Goal: Information Seeking & Learning: Learn about a topic

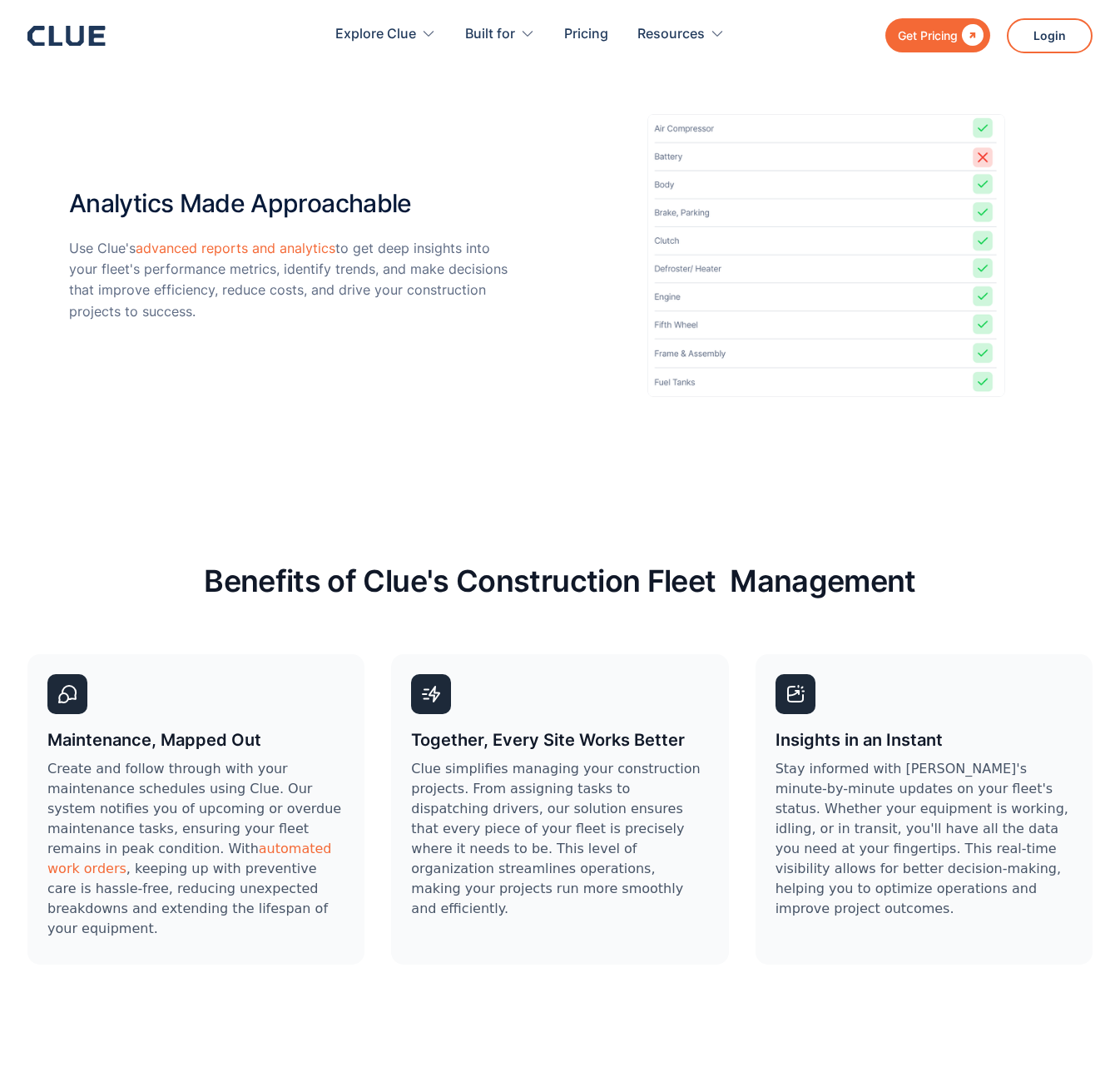
scroll to position [4416, 0]
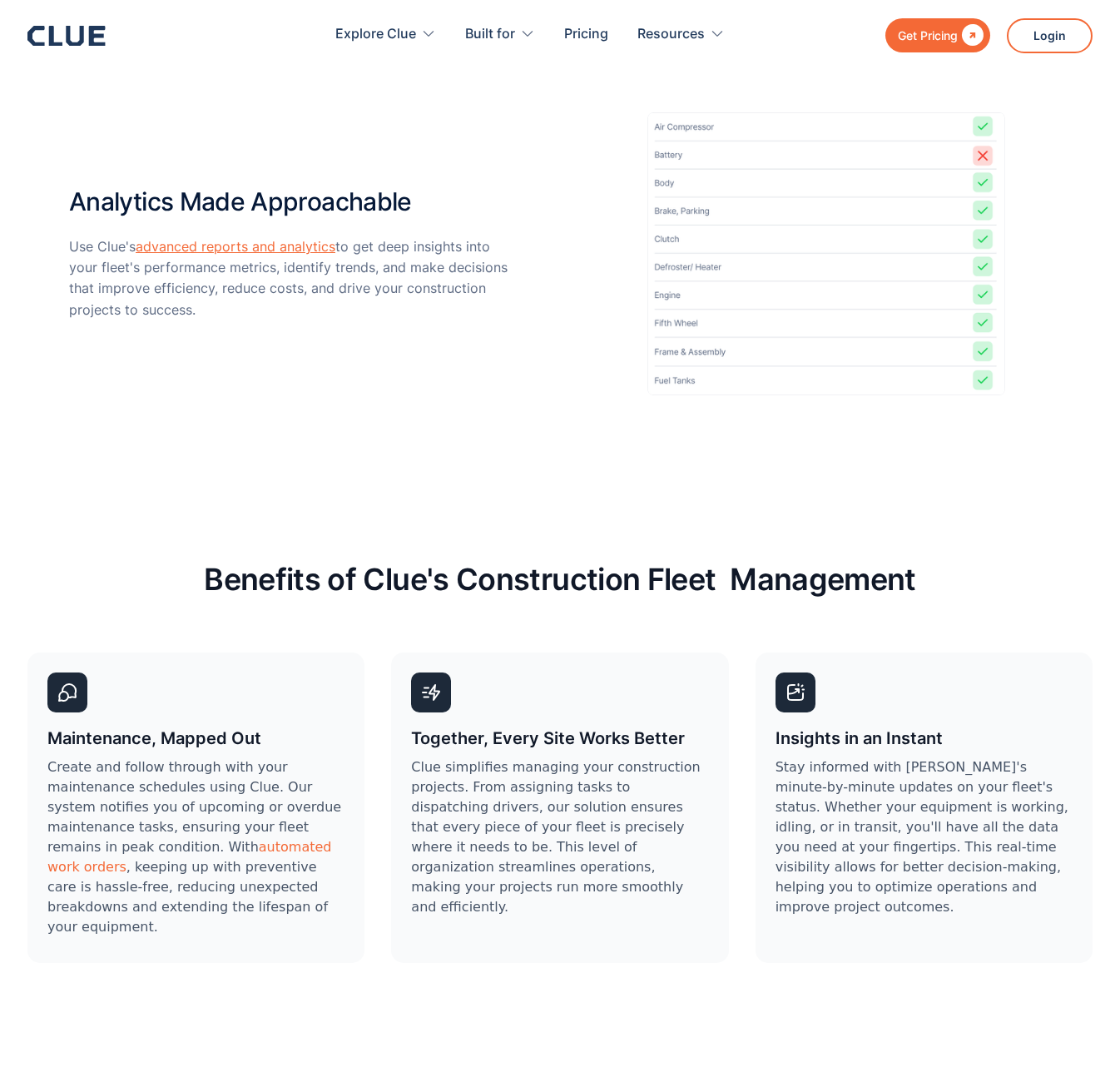
click at [282, 244] on link "advanced reports and analytics" at bounding box center [234, 246] width 199 height 16
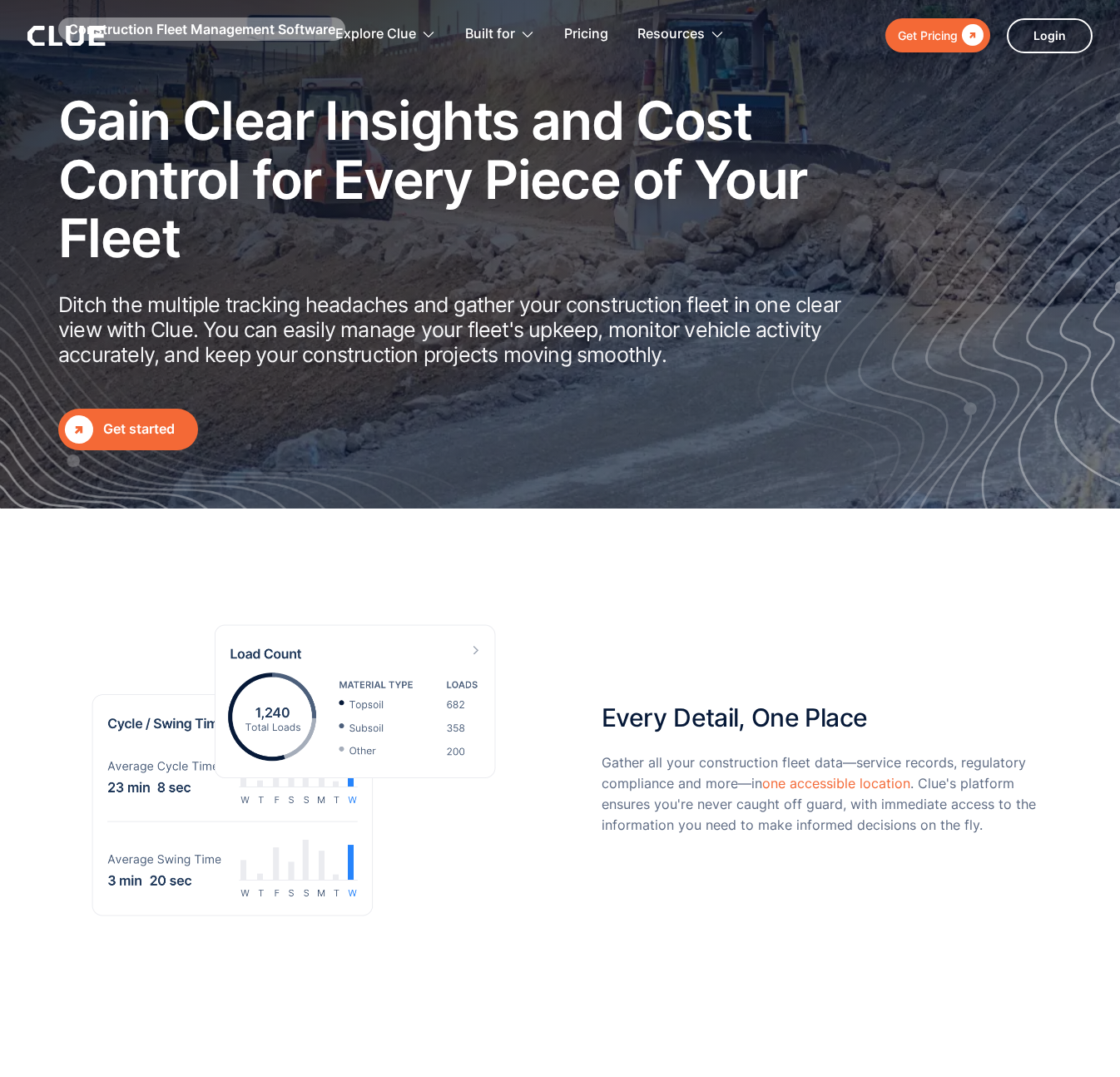
scroll to position [0, 0]
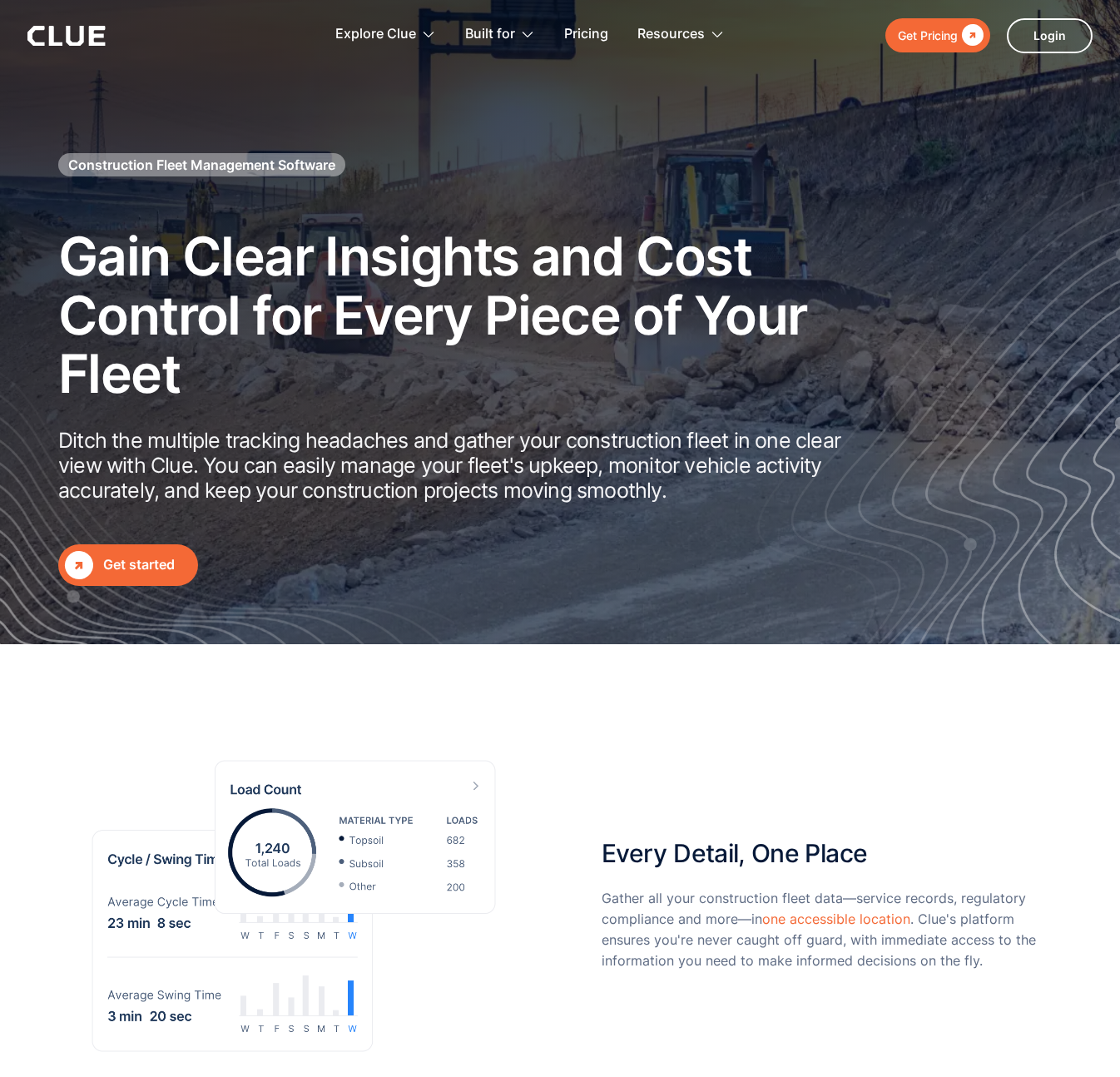
click at [30, 418] on img at bounding box center [227, 499] width 454 height 290
click at [83, 40] on icon at bounding box center [74, 36] width 17 height 20
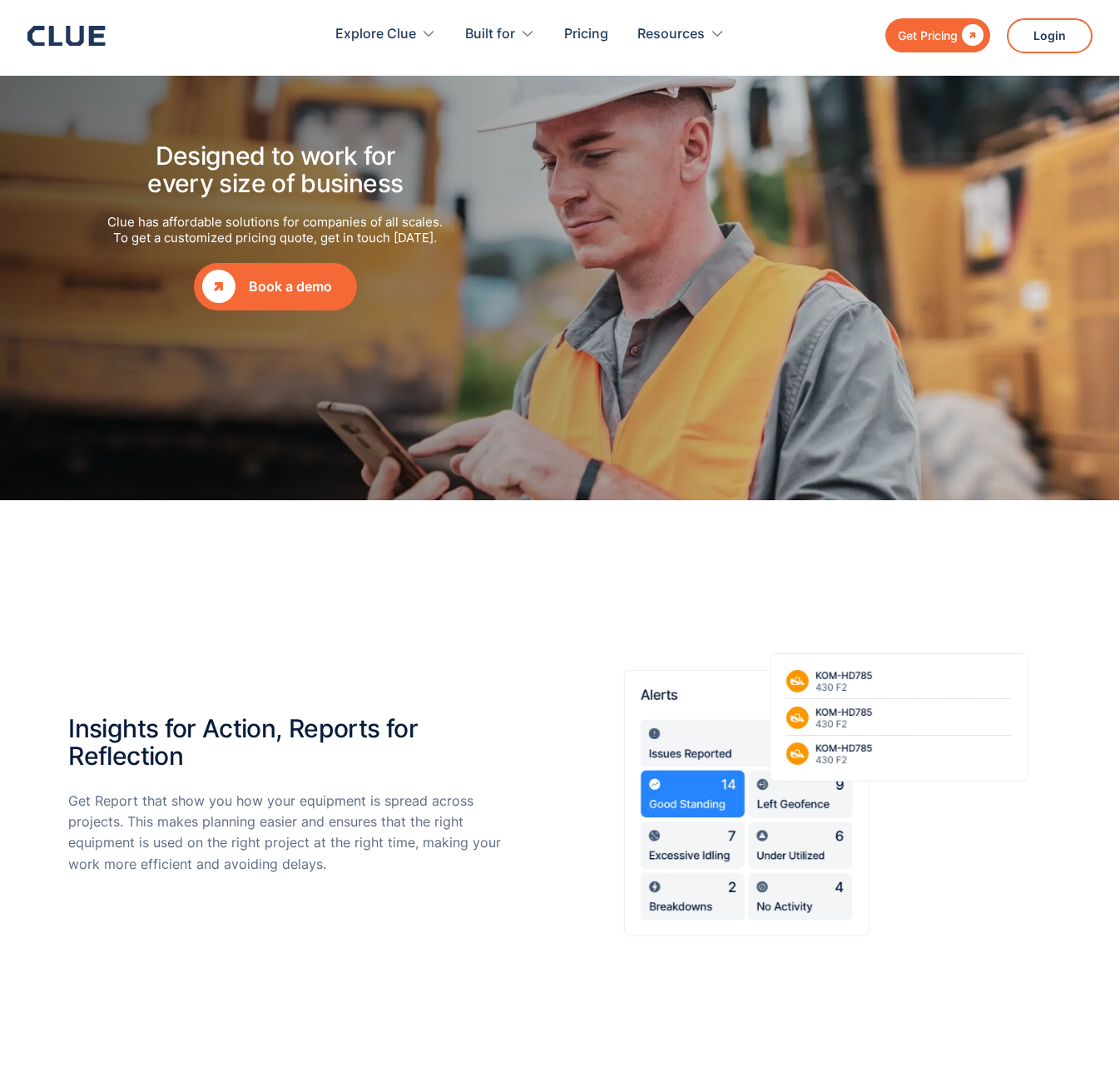
scroll to position [2122, 0]
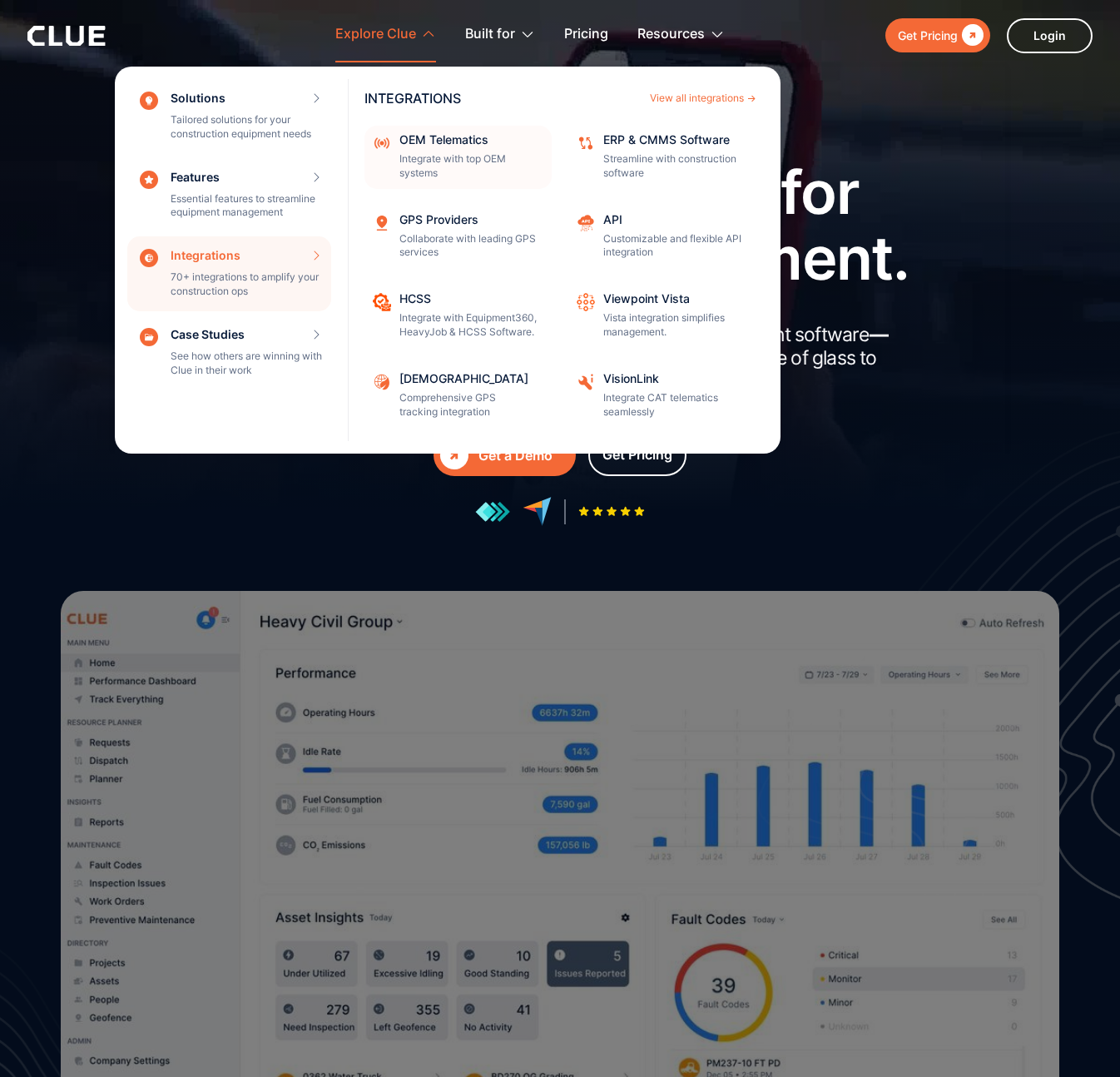
click at [491, 135] on div "OEM Telematics" at bounding box center [470, 140] width 142 height 12
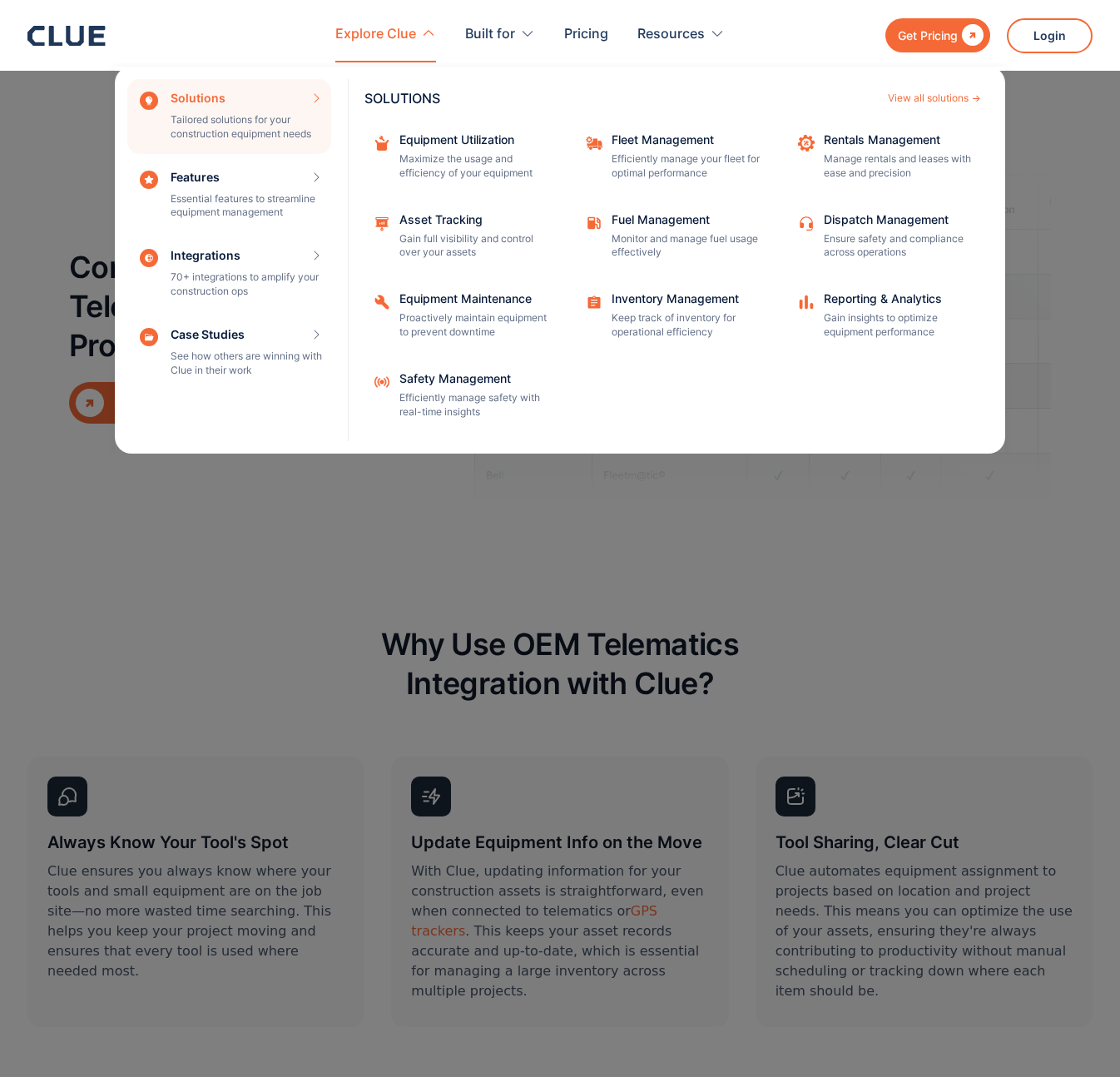
scroll to position [5537, 0]
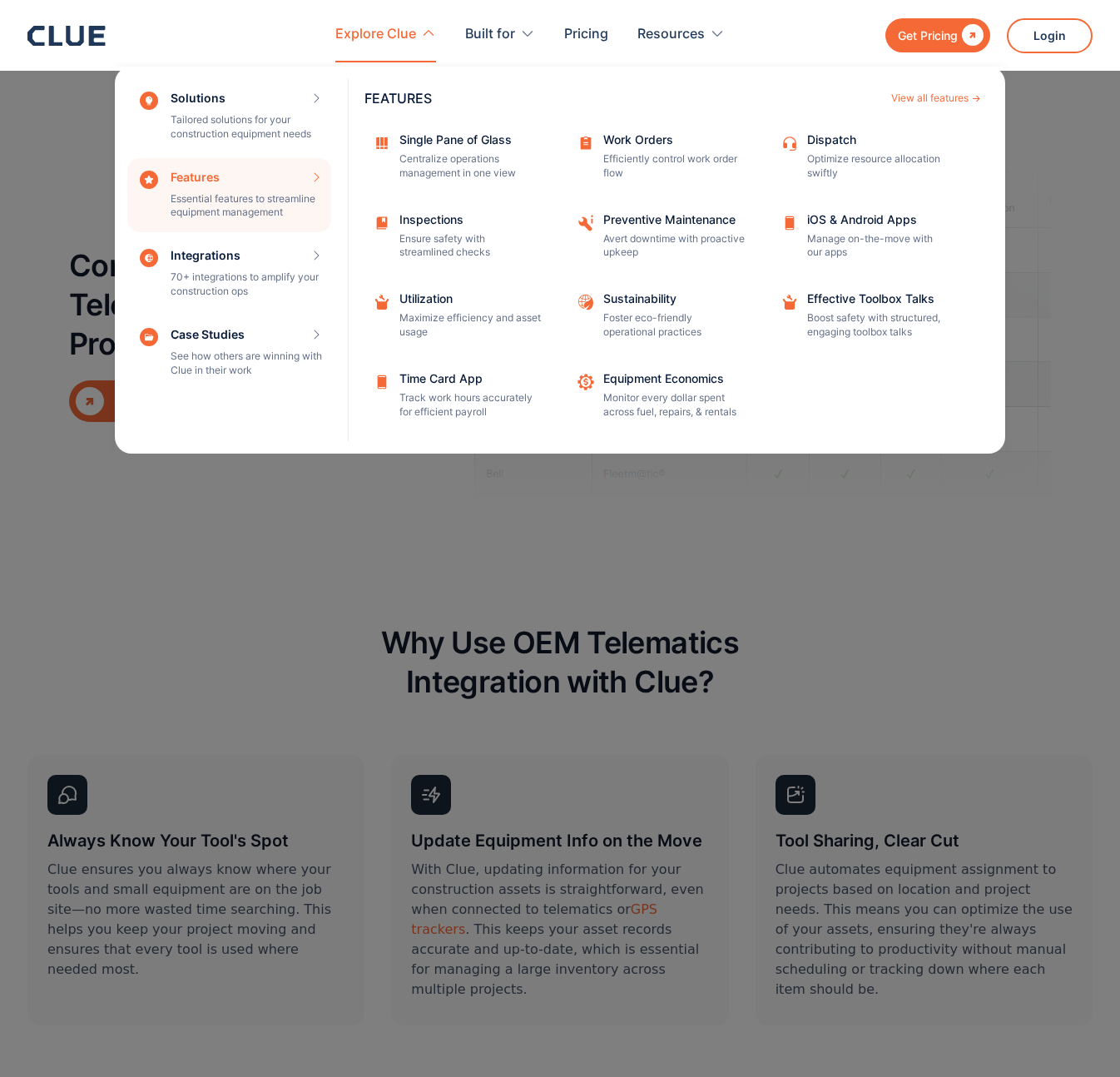
click at [266, 175] on div "Features Essential features to streamline equipment management Features View al…" at bounding box center [229, 195] width 204 height 75
click at [941, 93] on div "View all features" at bounding box center [930, 97] width 78 height 10
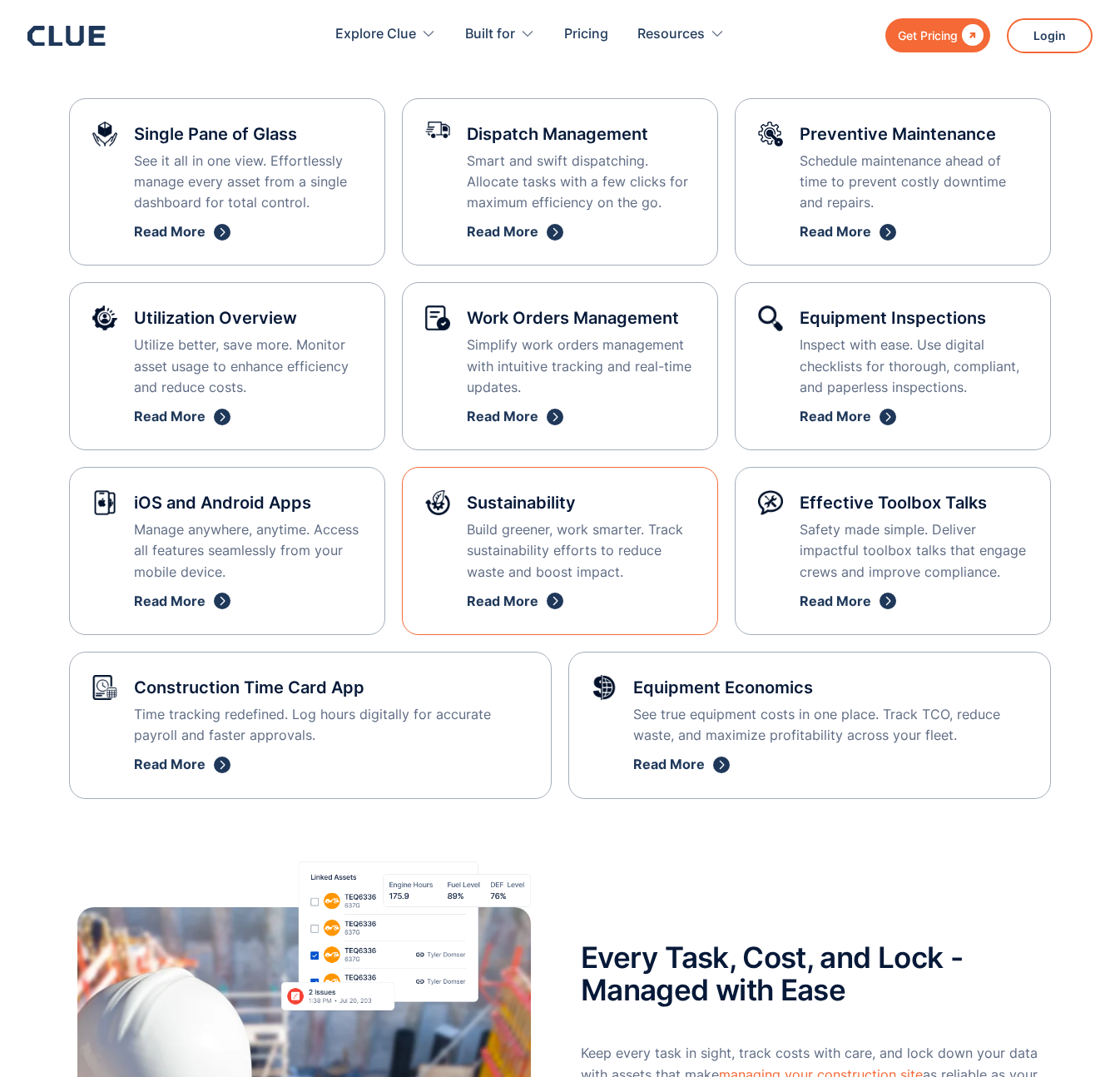
scroll to position [577, 0]
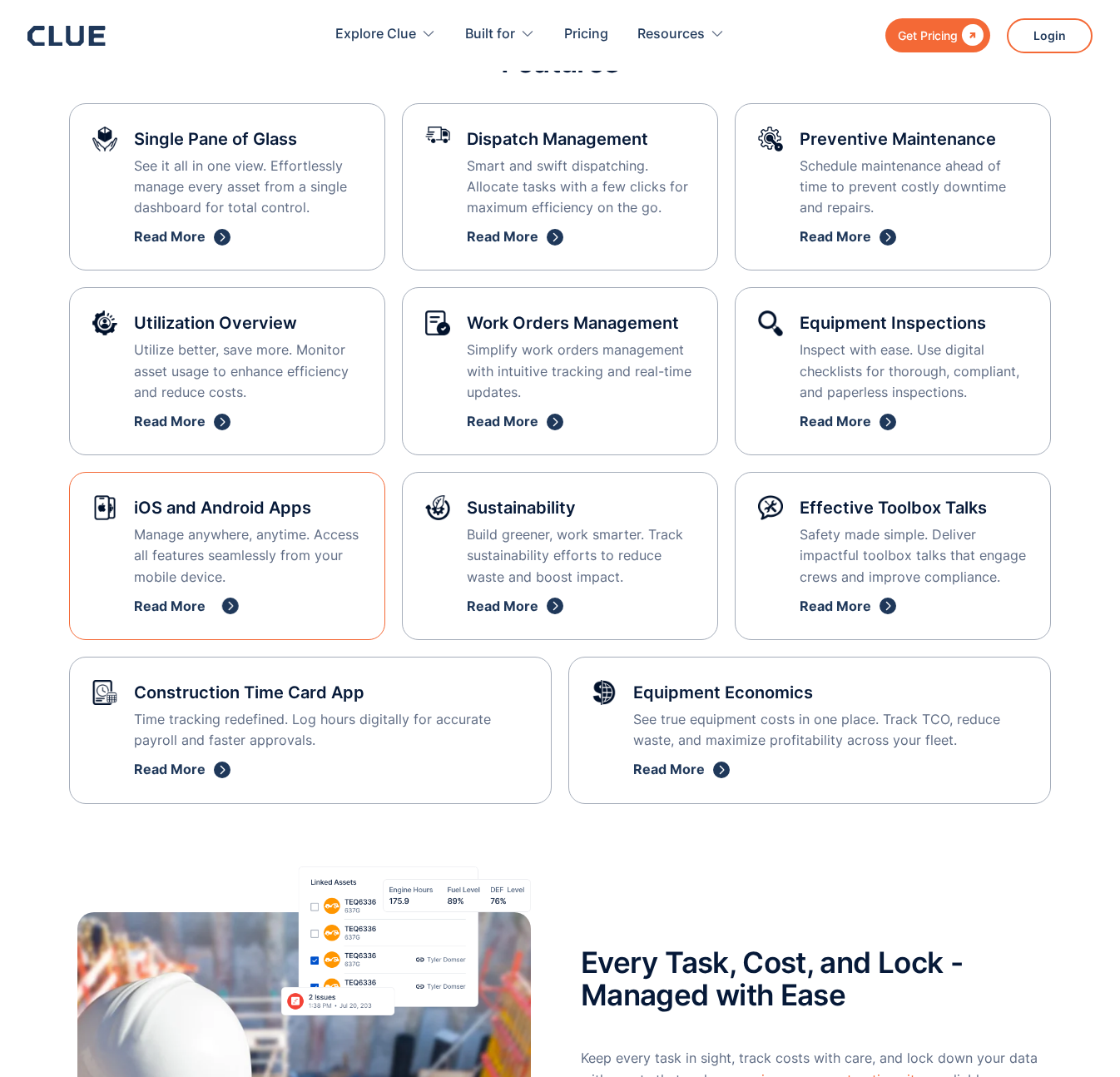
click at [207, 603] on link "Read More" at bounding box center [248, 606] width 228 height 21
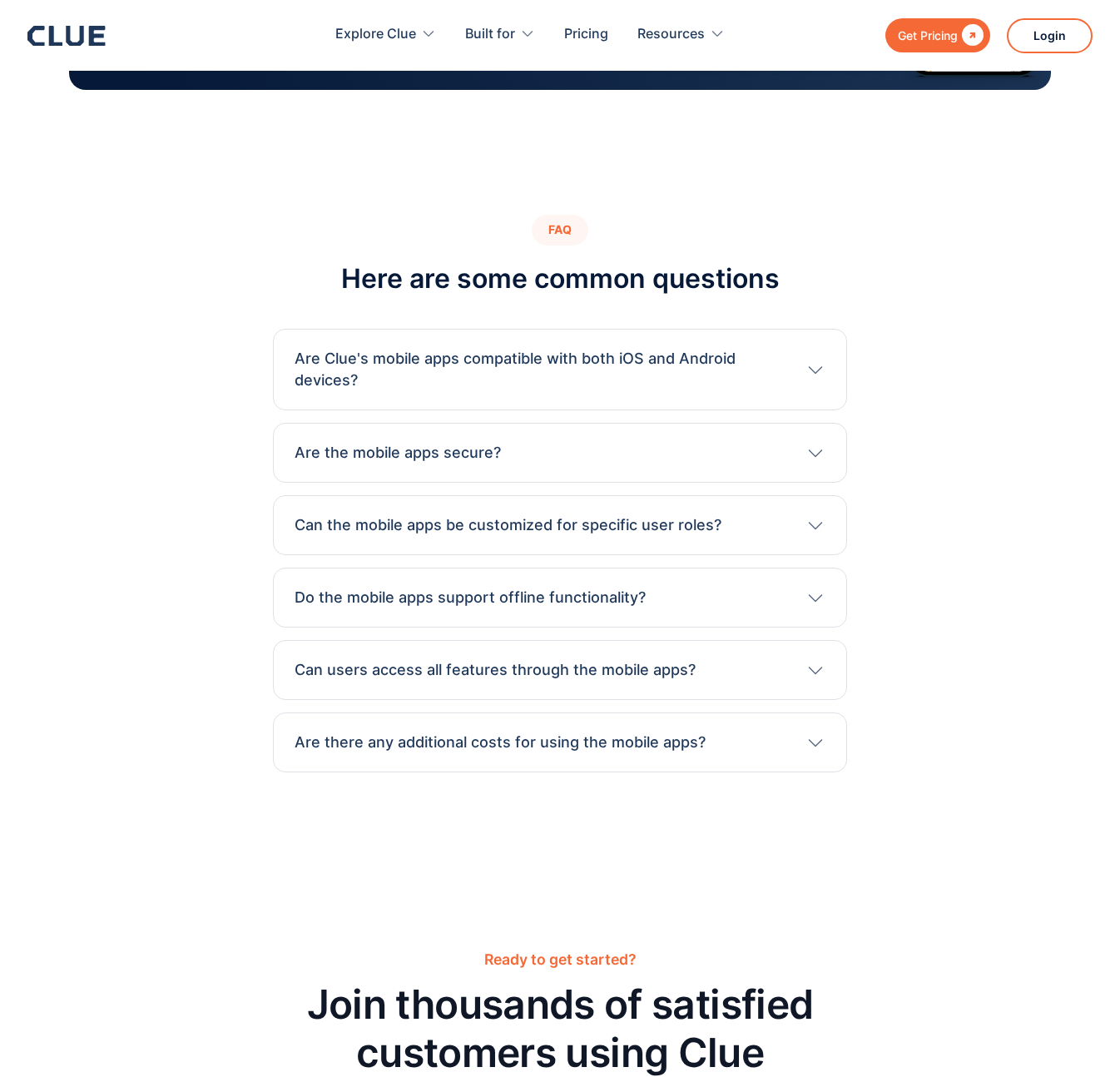
scroll to position [3654, 0]
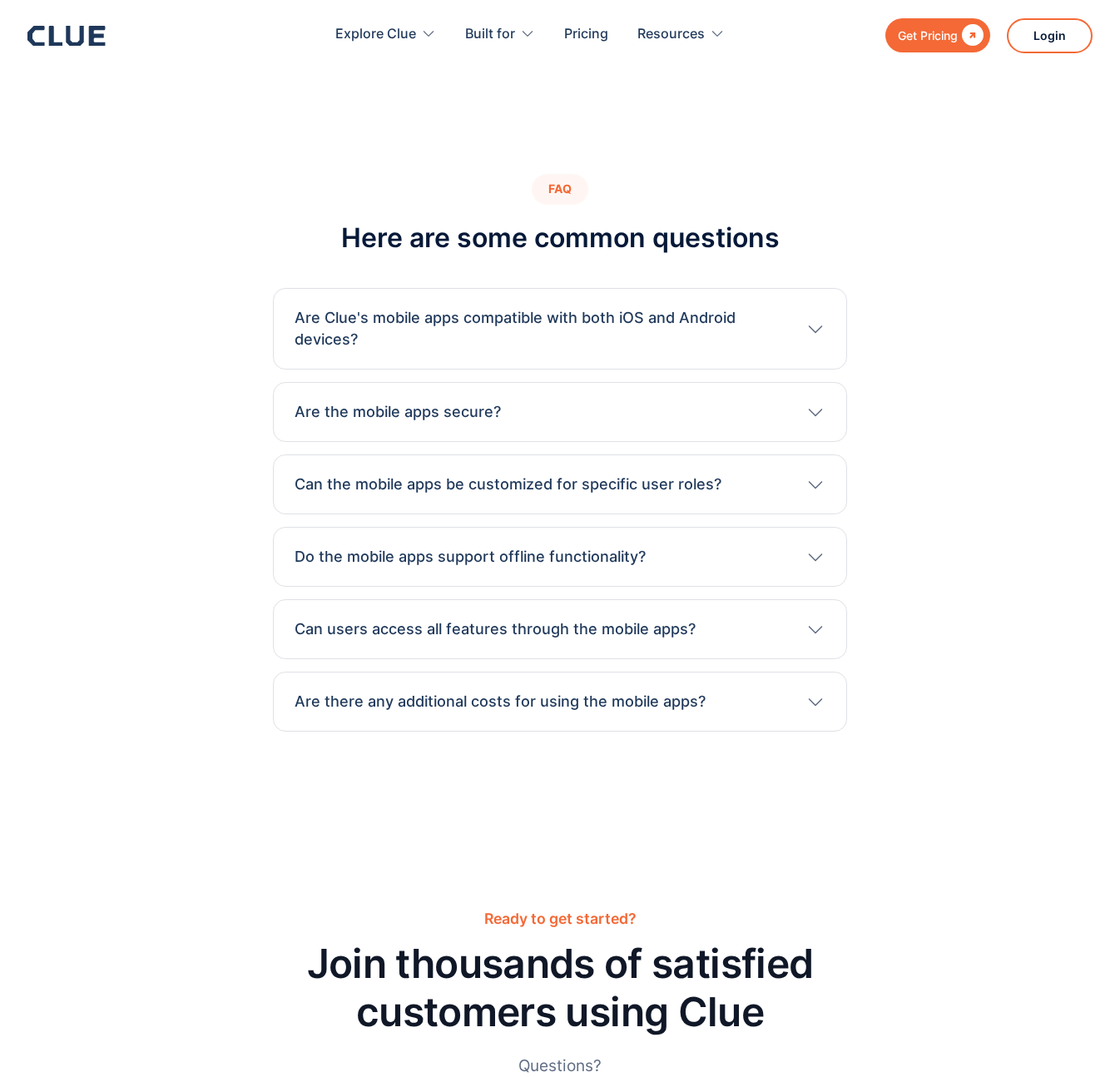
click at [533, 409] on div "Are the mobile apps secure?" at bounding box center [560, 412] width 531 height 22
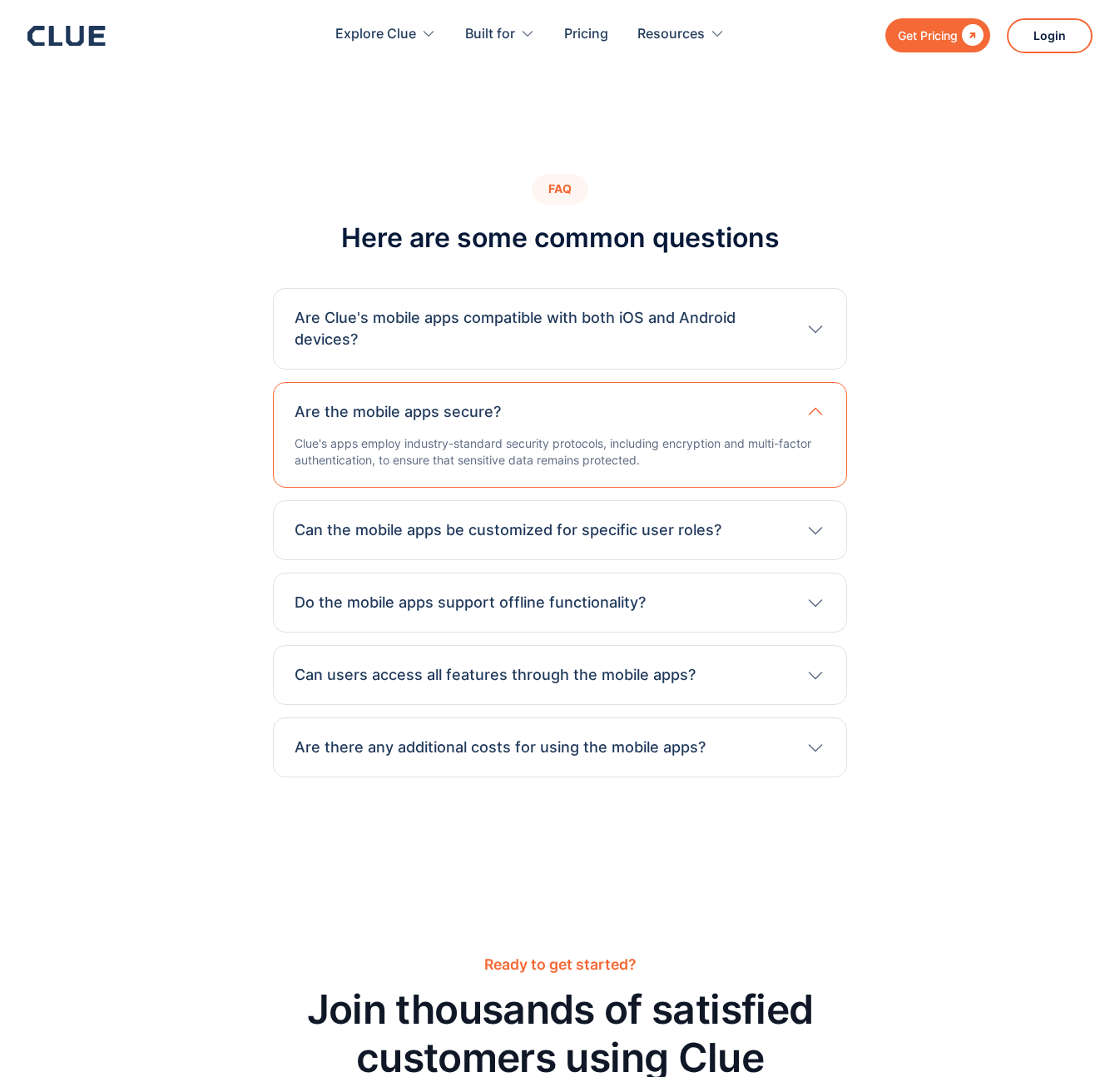
click at [533, 409] on div "Are the mobile apps secure?" at bounding box center [560, 412] width 531 height 22
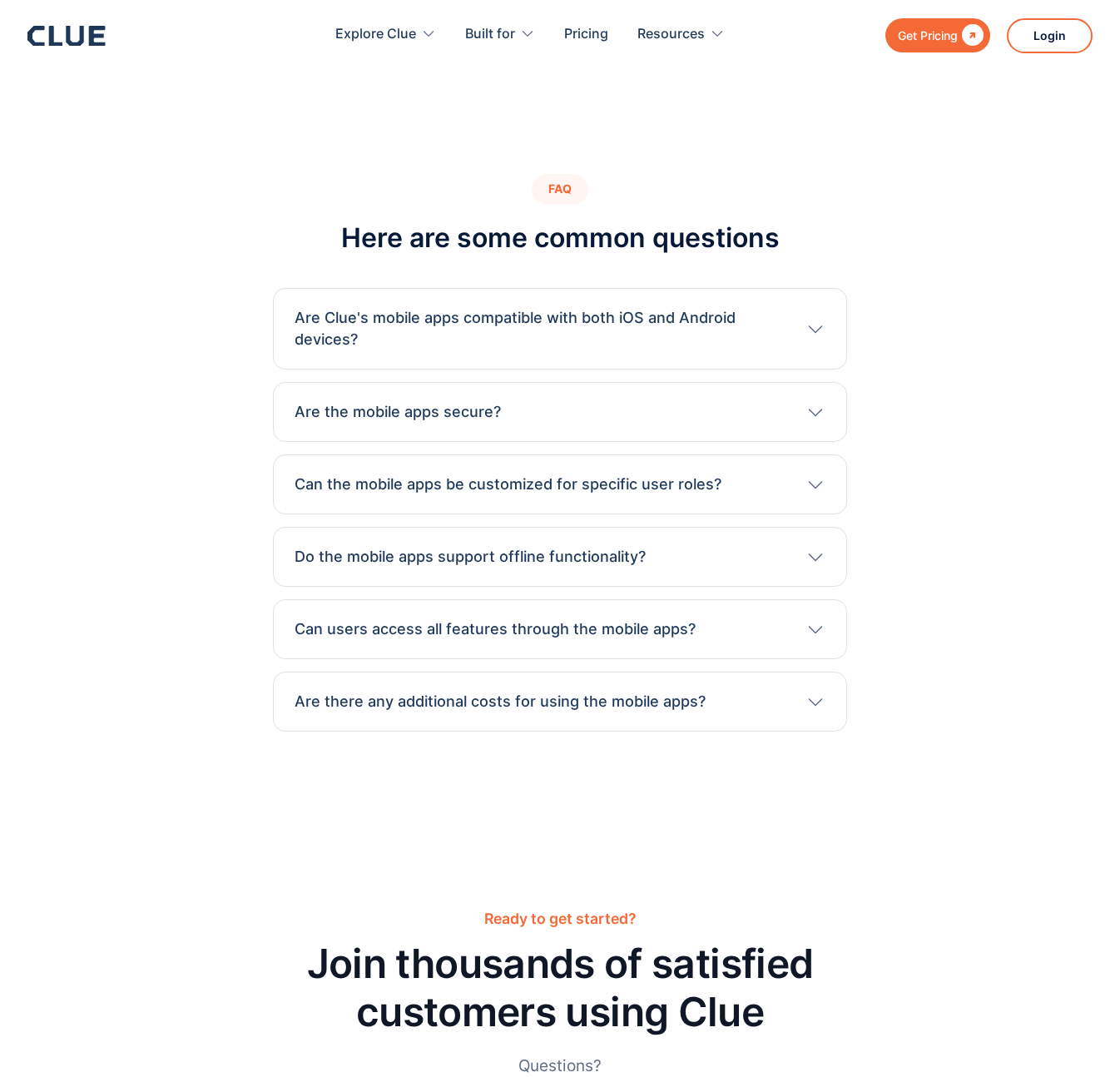
click at [569, 491] on h3 "Can the mobile apps be customized for specific user roles?" at bounding box center [508, 484] width 427 height 22
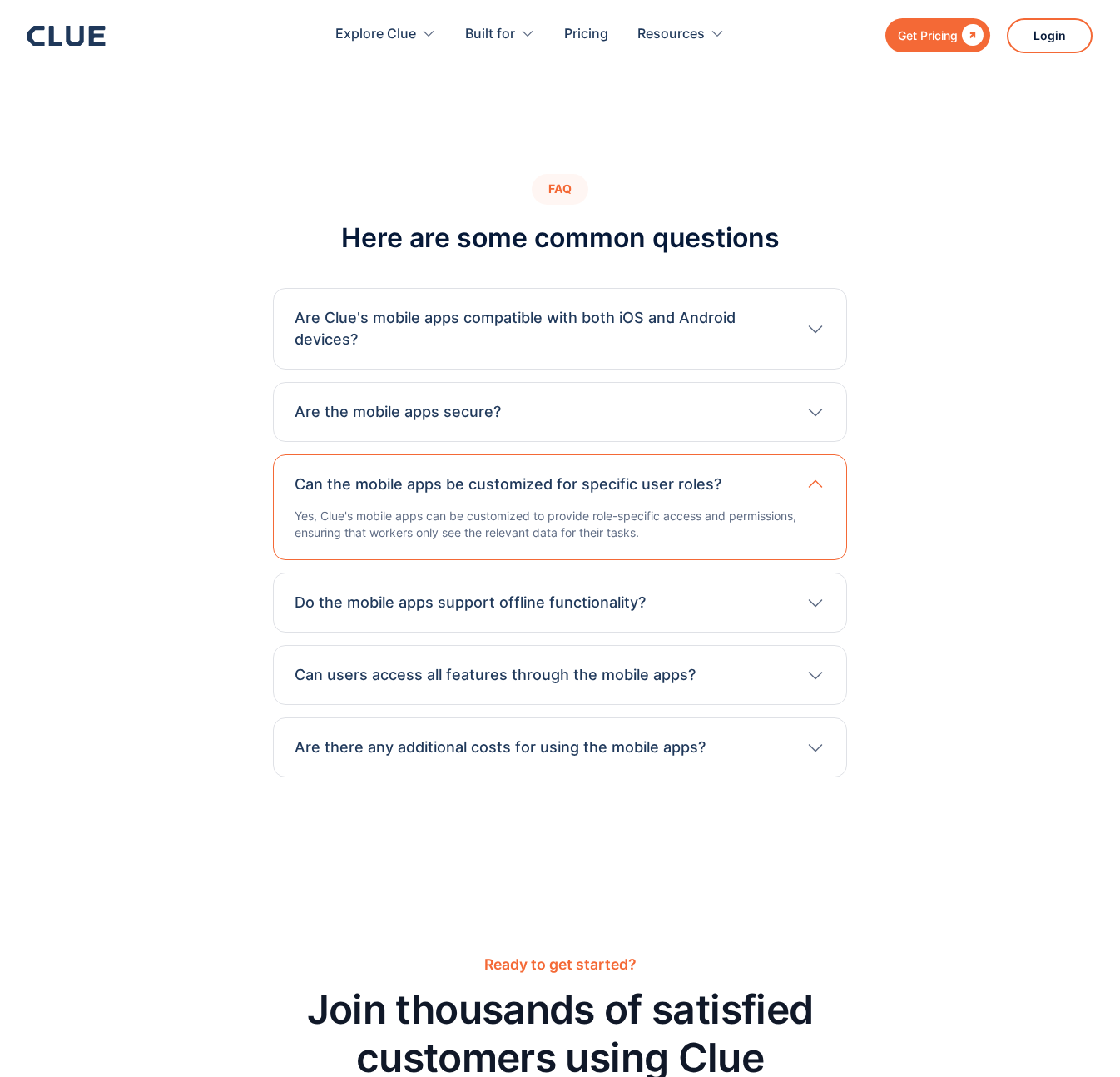
click at [569, 491] on h3 "Can the mobile apps be customized for specific user roles?" at bounding box center [508, 484] width 427 height 22
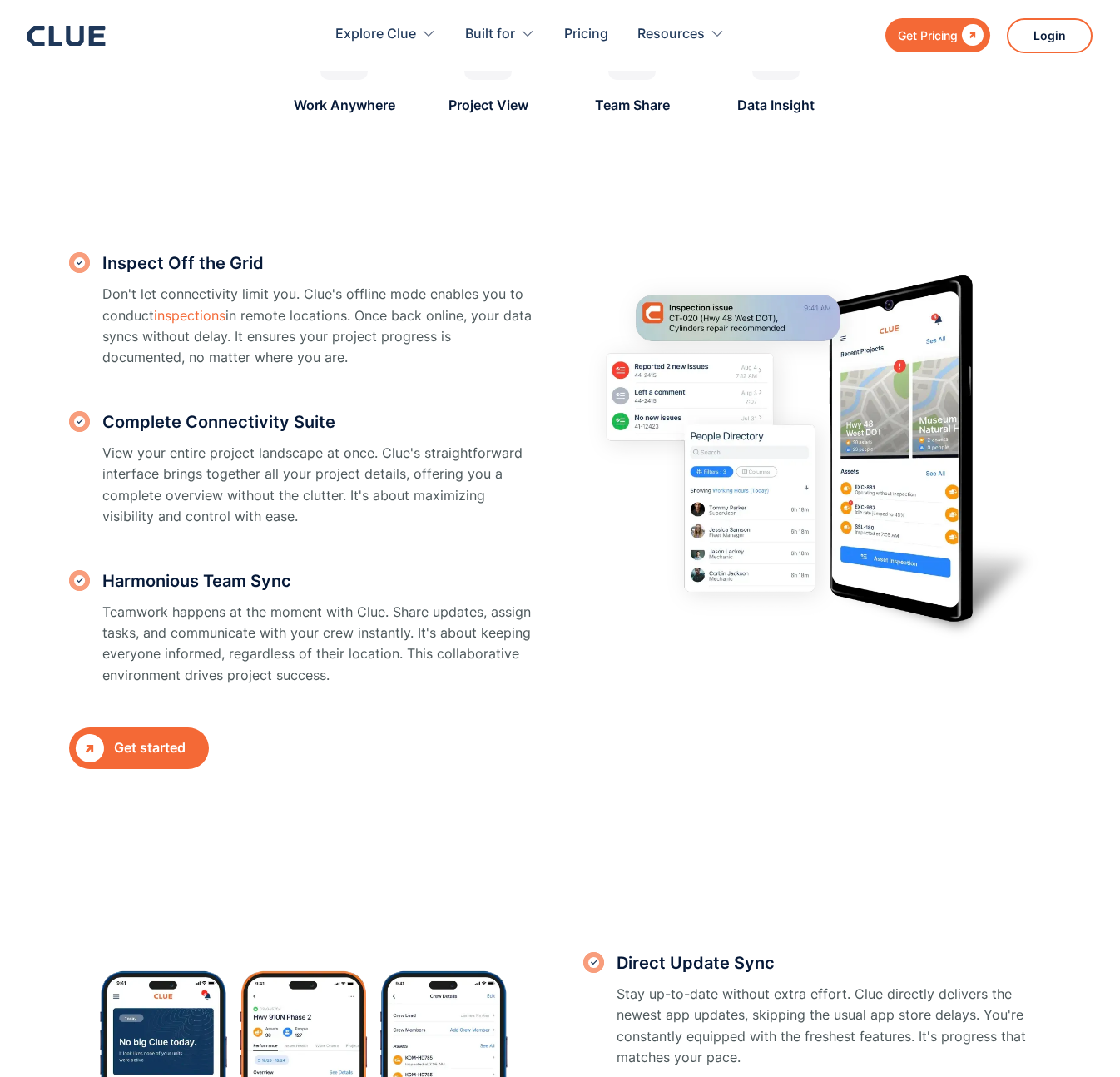
scroll to position [1503, 0]
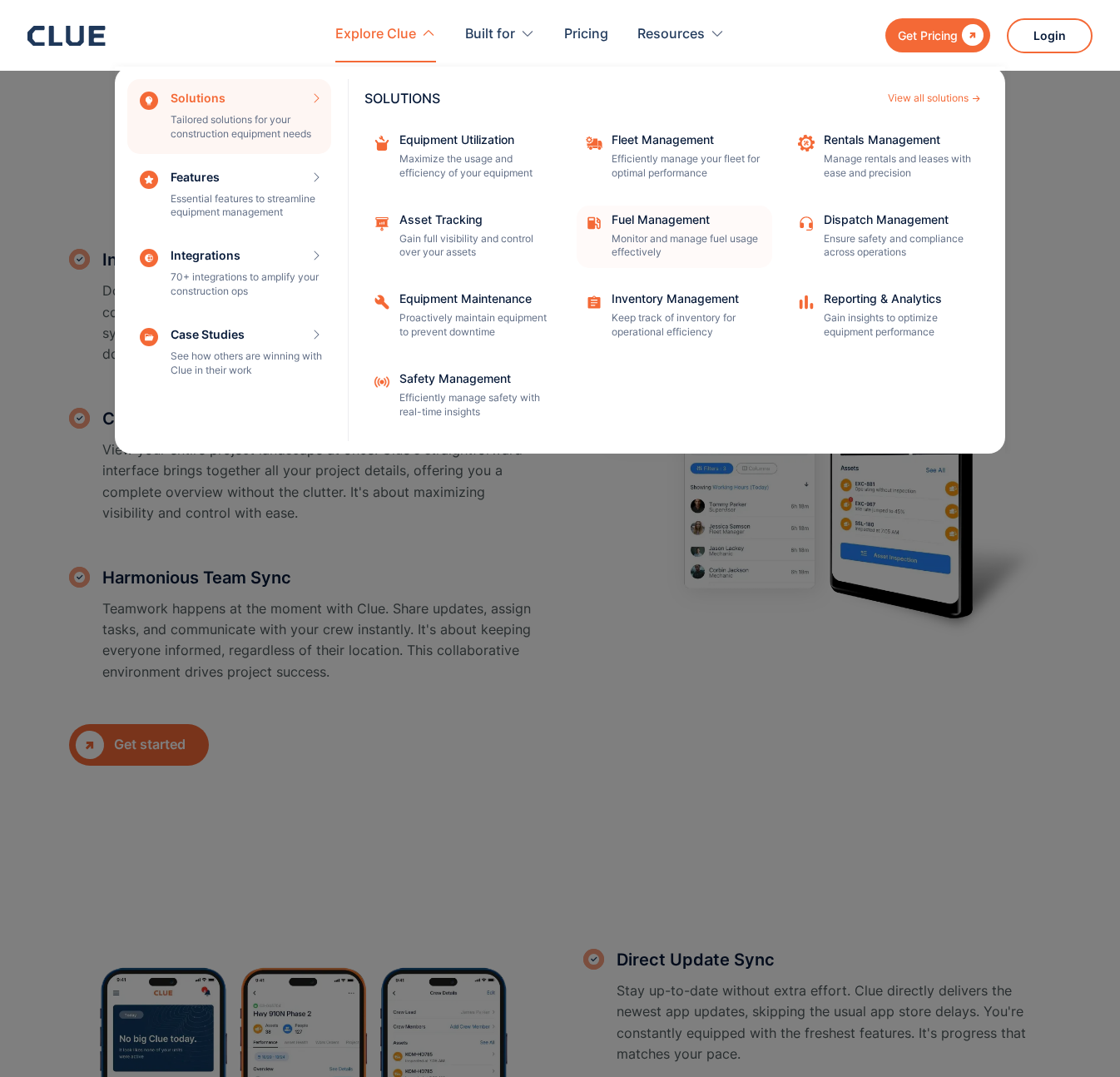
click at [621, 233] on p "Monitor and manage fuel usage effectively" at bounding box center [686, 245] width 150 height 28
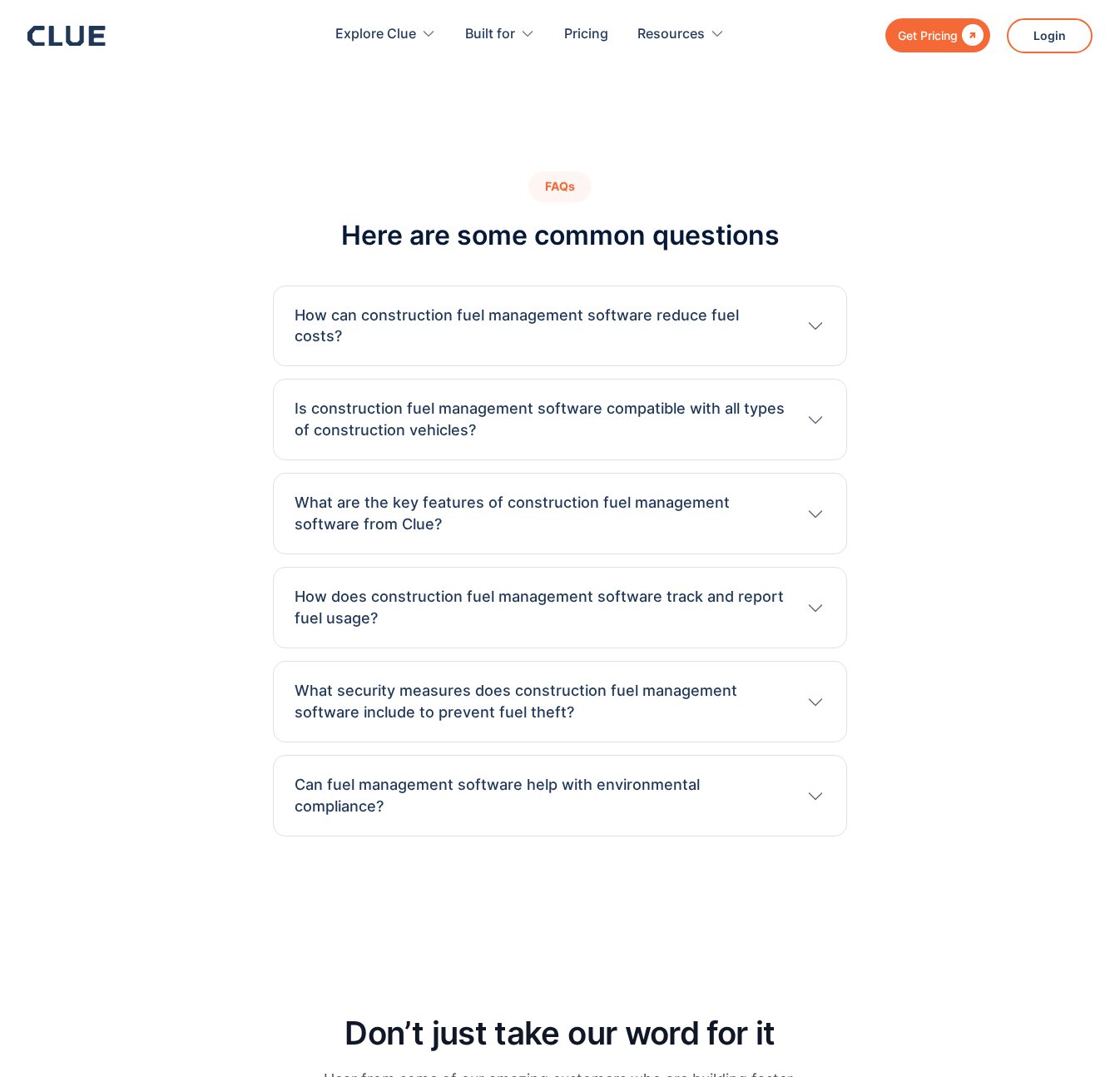
scroll to position [5459, 0]
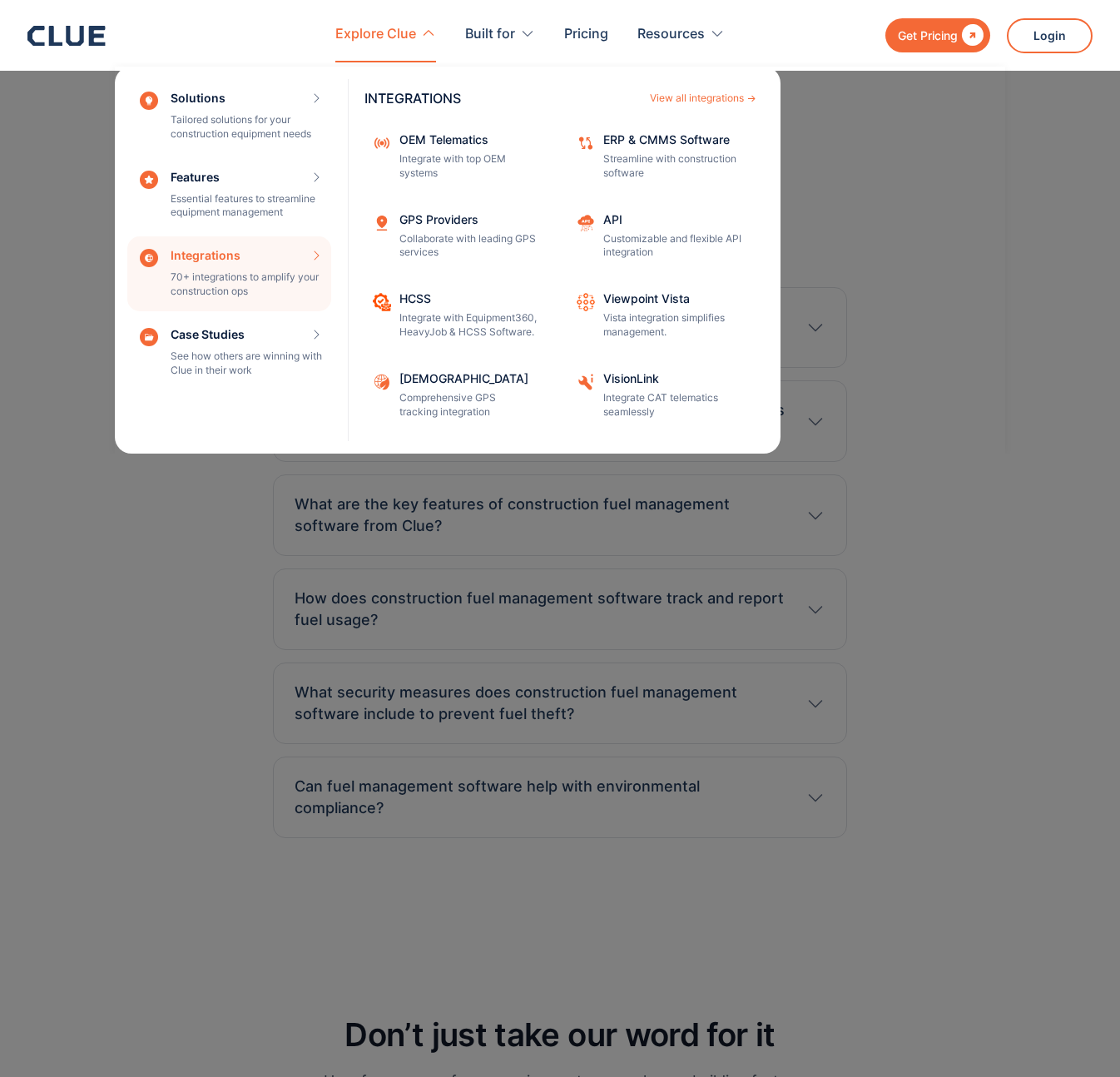
click at [262, 262] on div "Integrations 70+ integrations to amplify your construction ops INTEGRATIONS Vie…" at bounding box center [229, 273] width 204 height 75
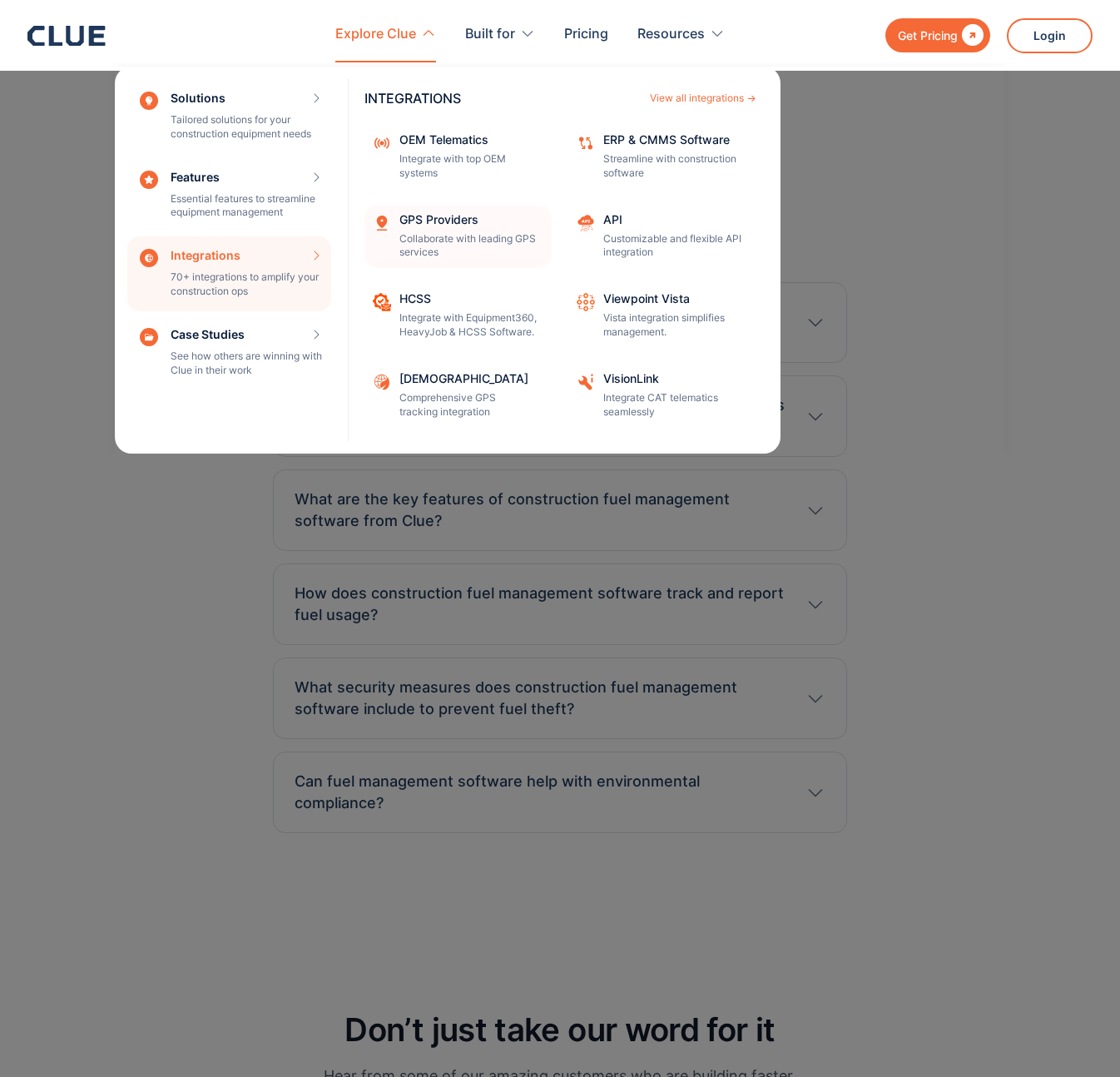
click at [468, 215] on div "GPS Providers" at bounding box center [470, 219] width 142 height 12
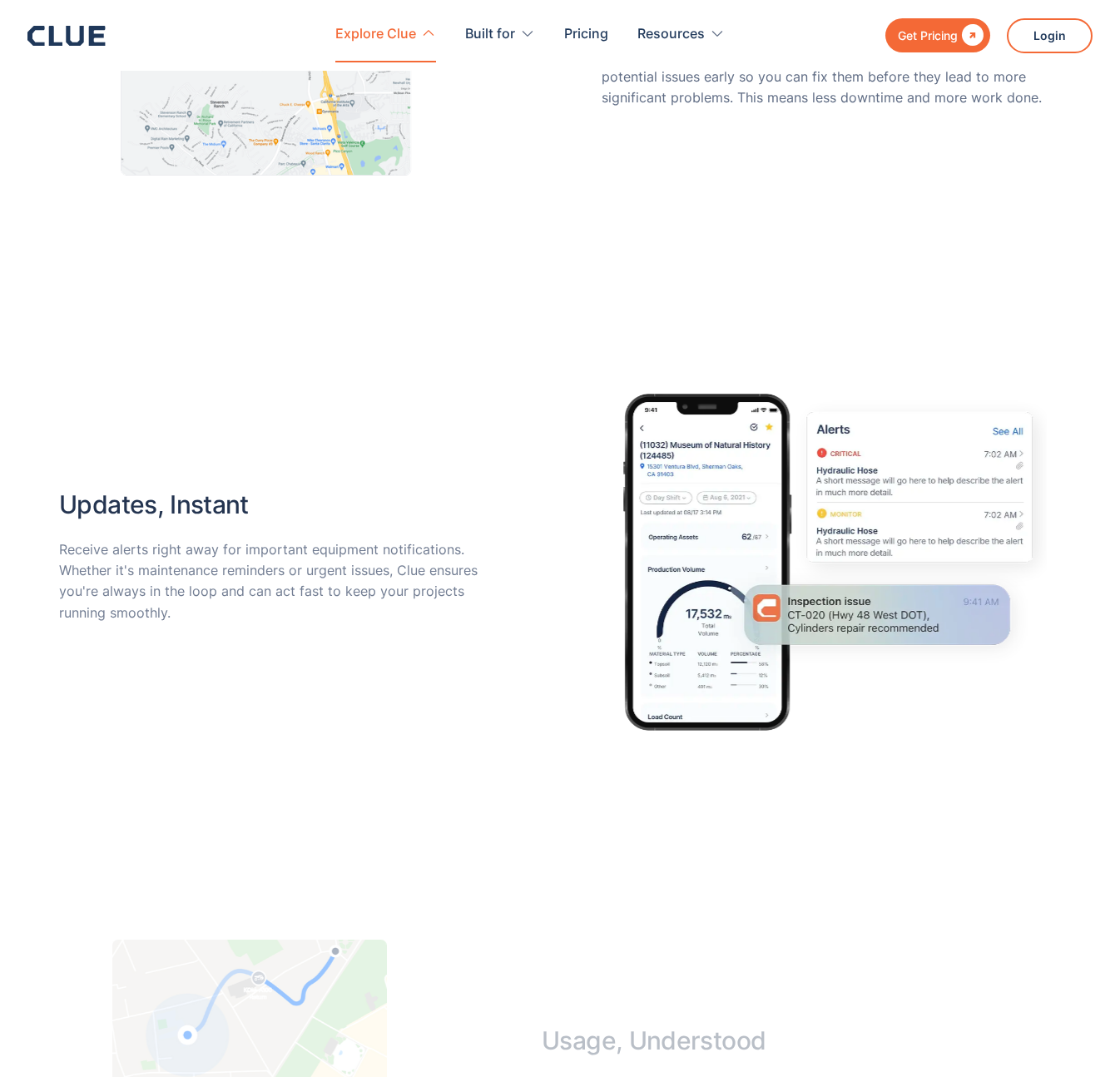
scroll to position [1861, 0]
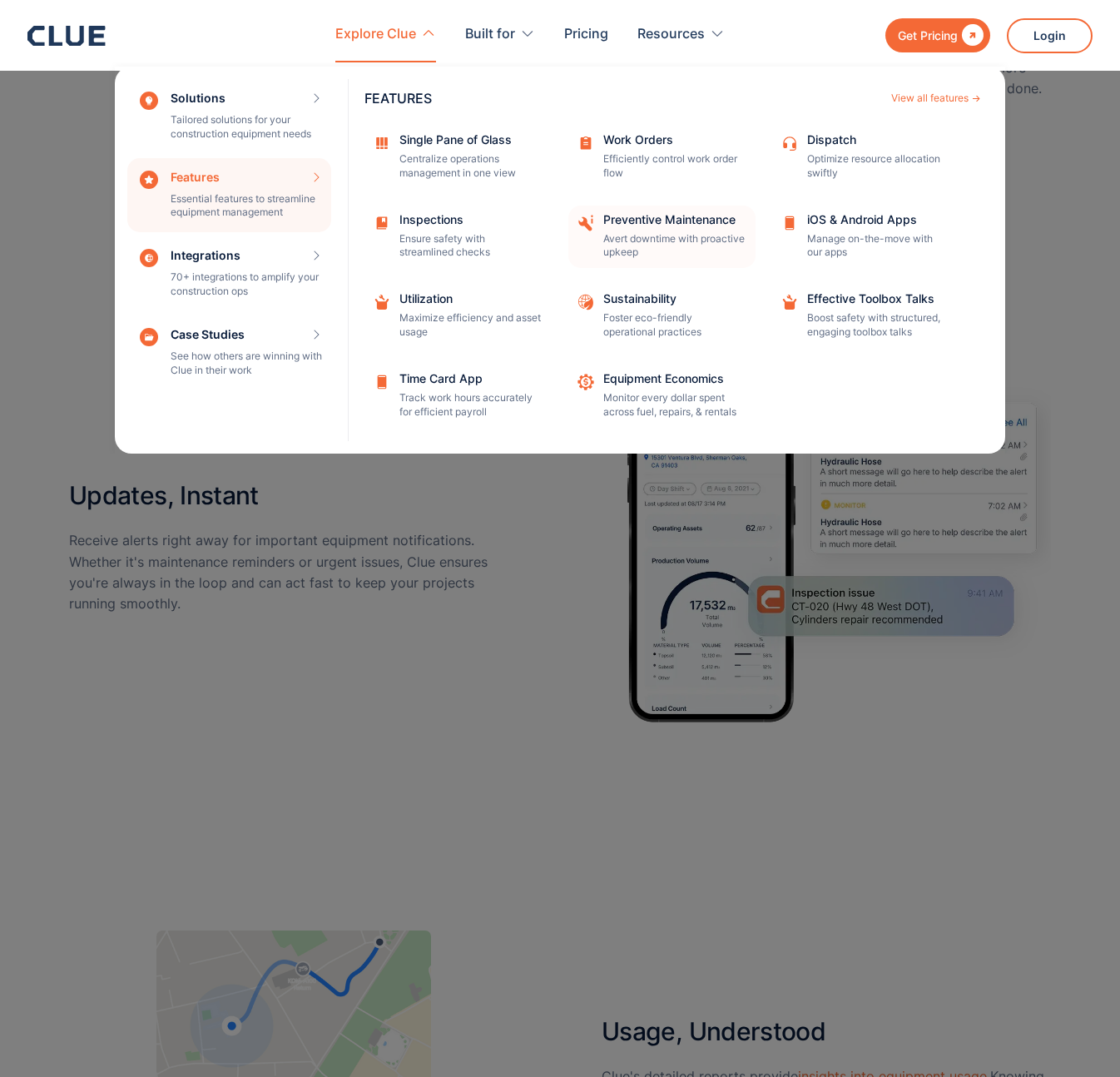
click at [637, 235] on p "Avert downtime with proactive upkeep" at bounding box center [674, 245] width 142 height 28
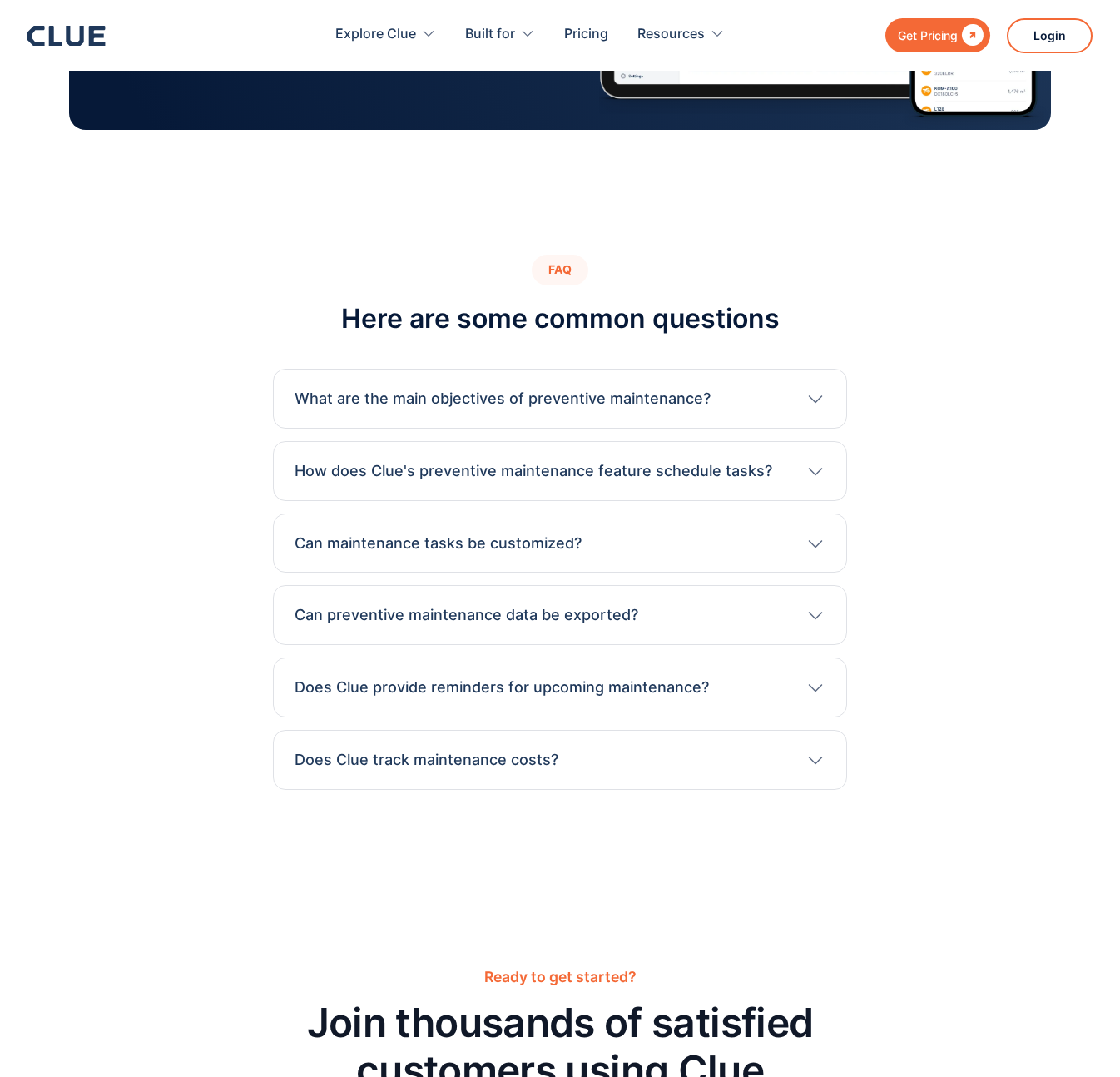
scroll to position [3444, 0]
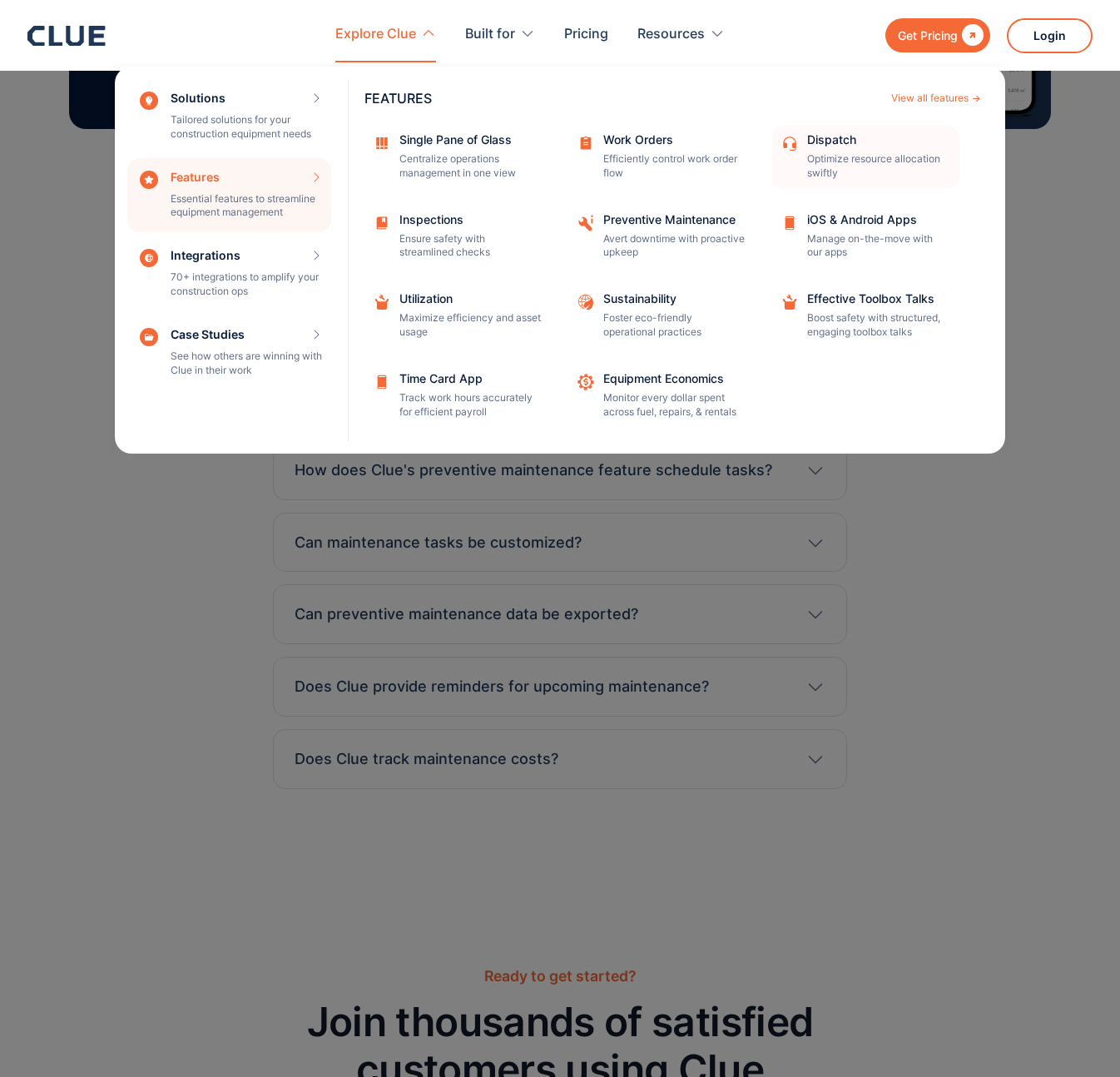
click at [844, 145] on div "Dispatch" at bounding box center [877, 140] width 142 height 12
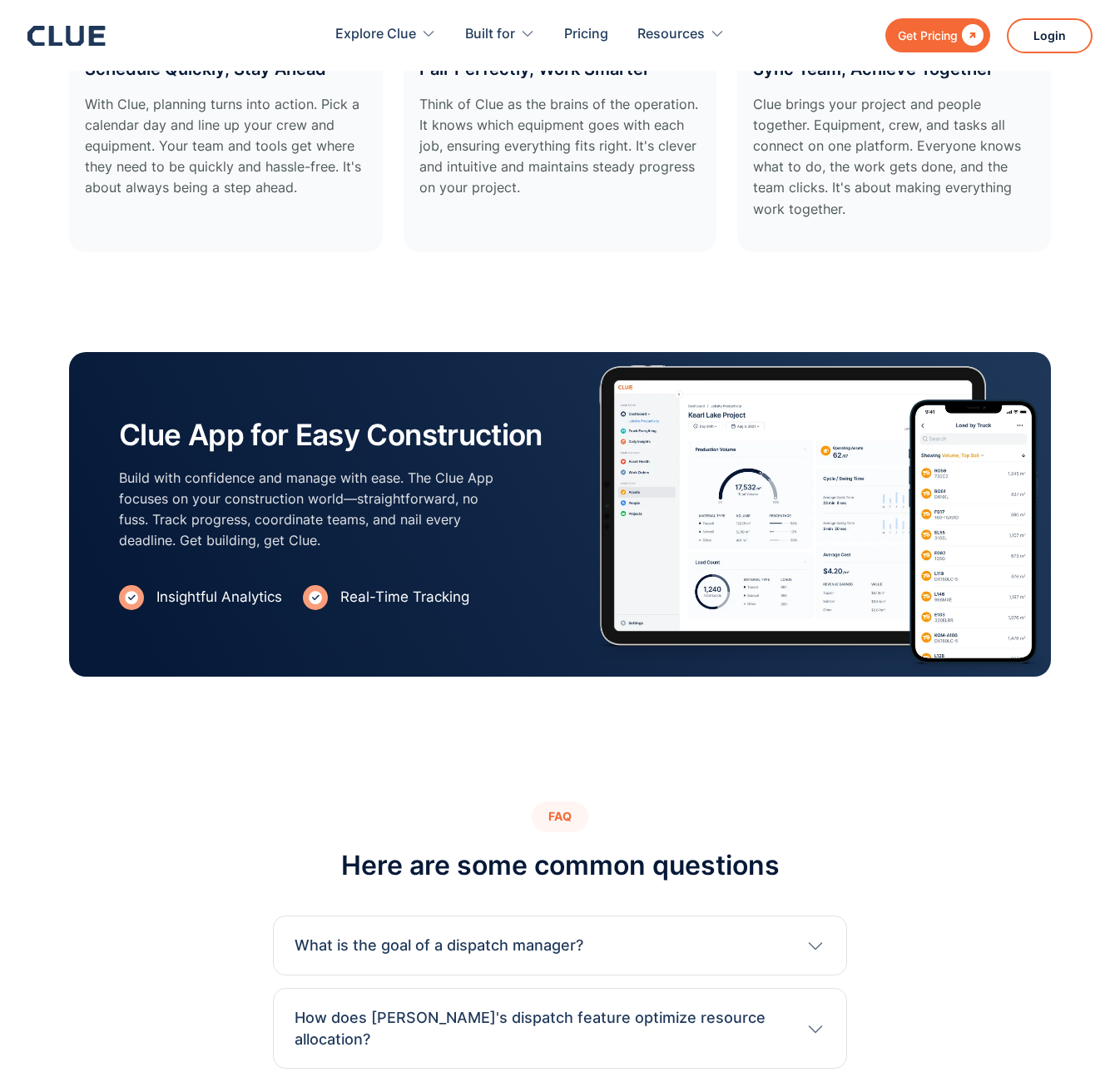
scroll to position [3095, 0]
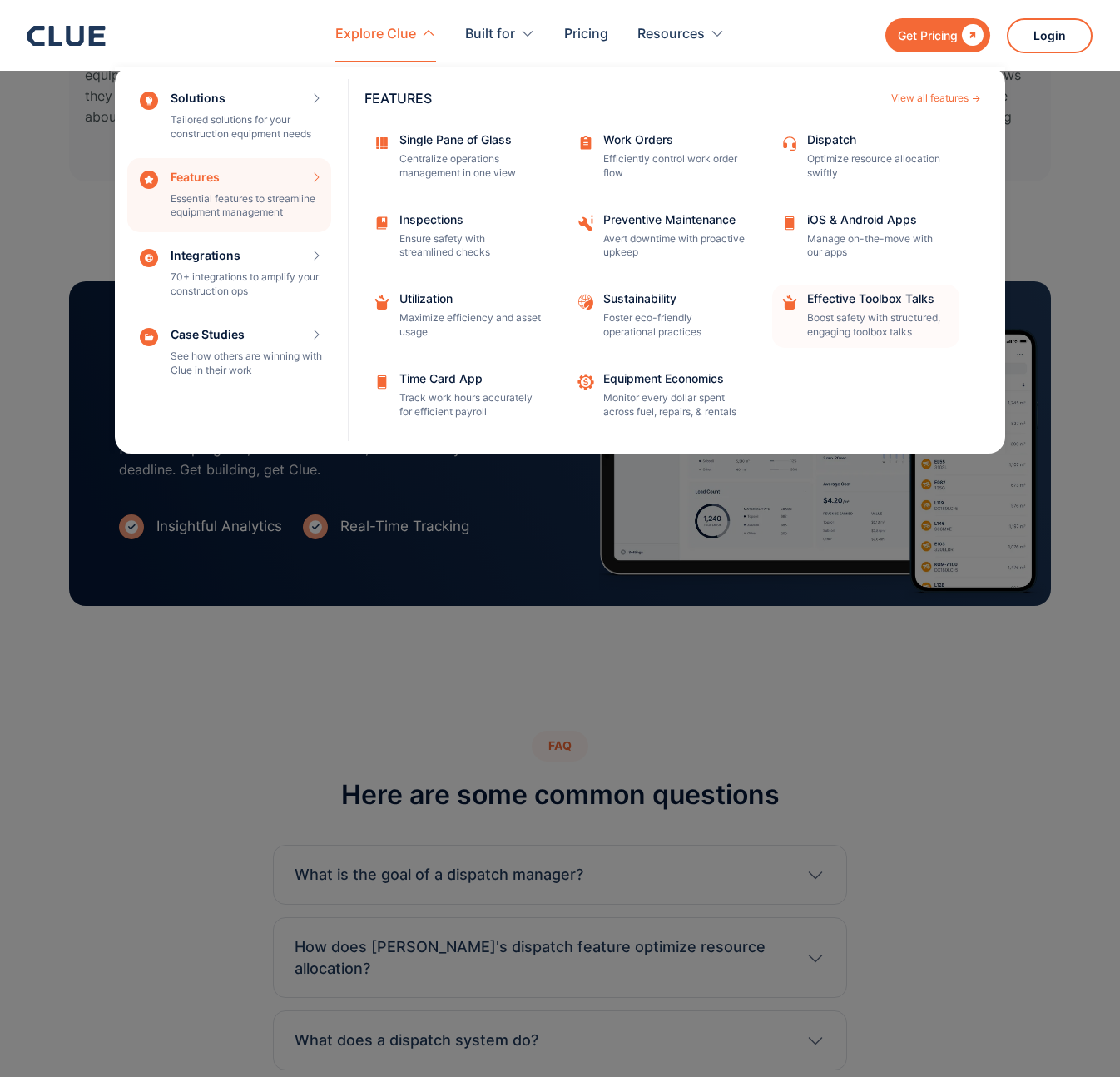
click at [914, 293] on div "Effective Toolbox Talks" at bounding box center [877, 299] width 142 height 12
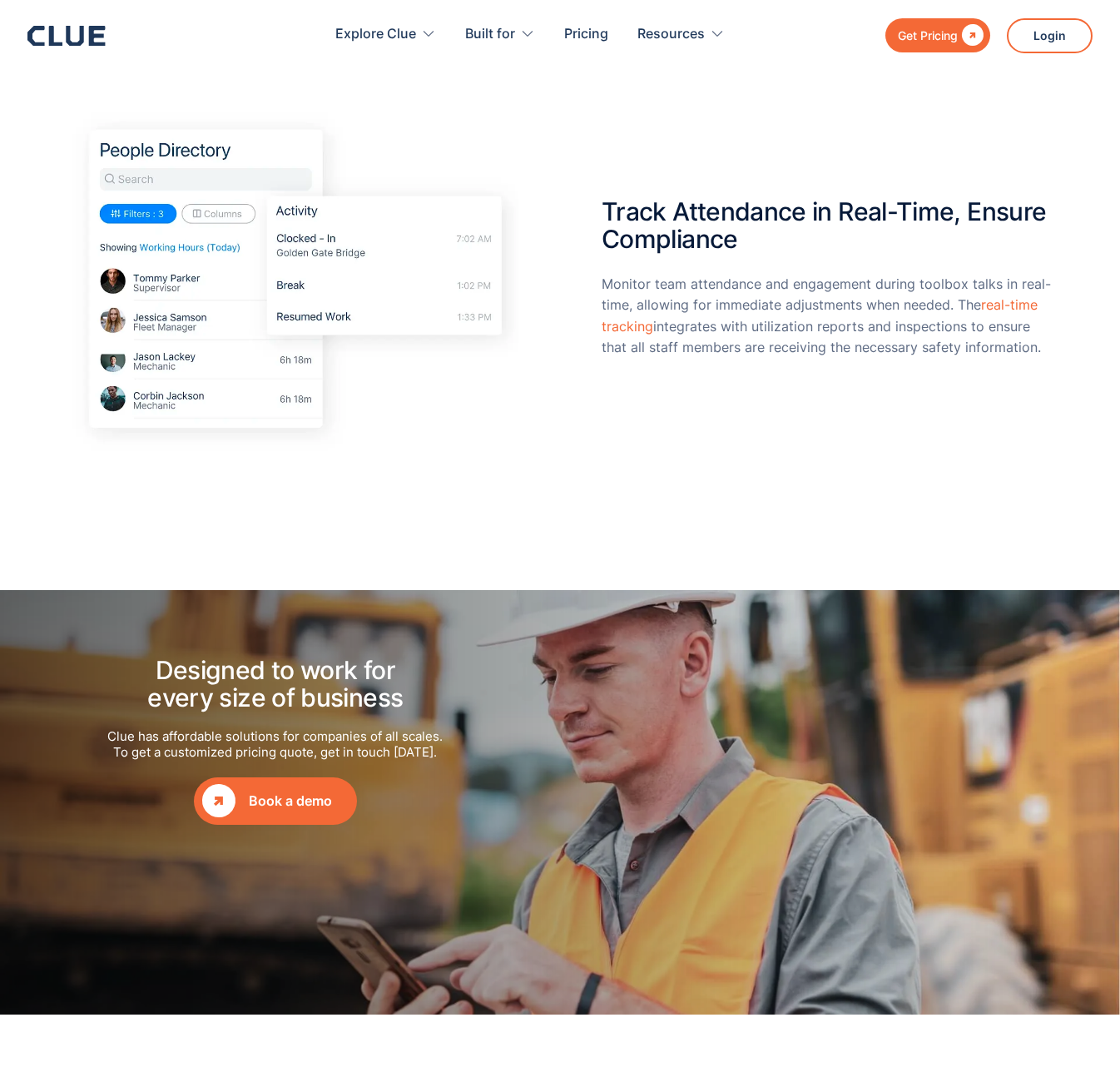
scroll to position [1746, 0]
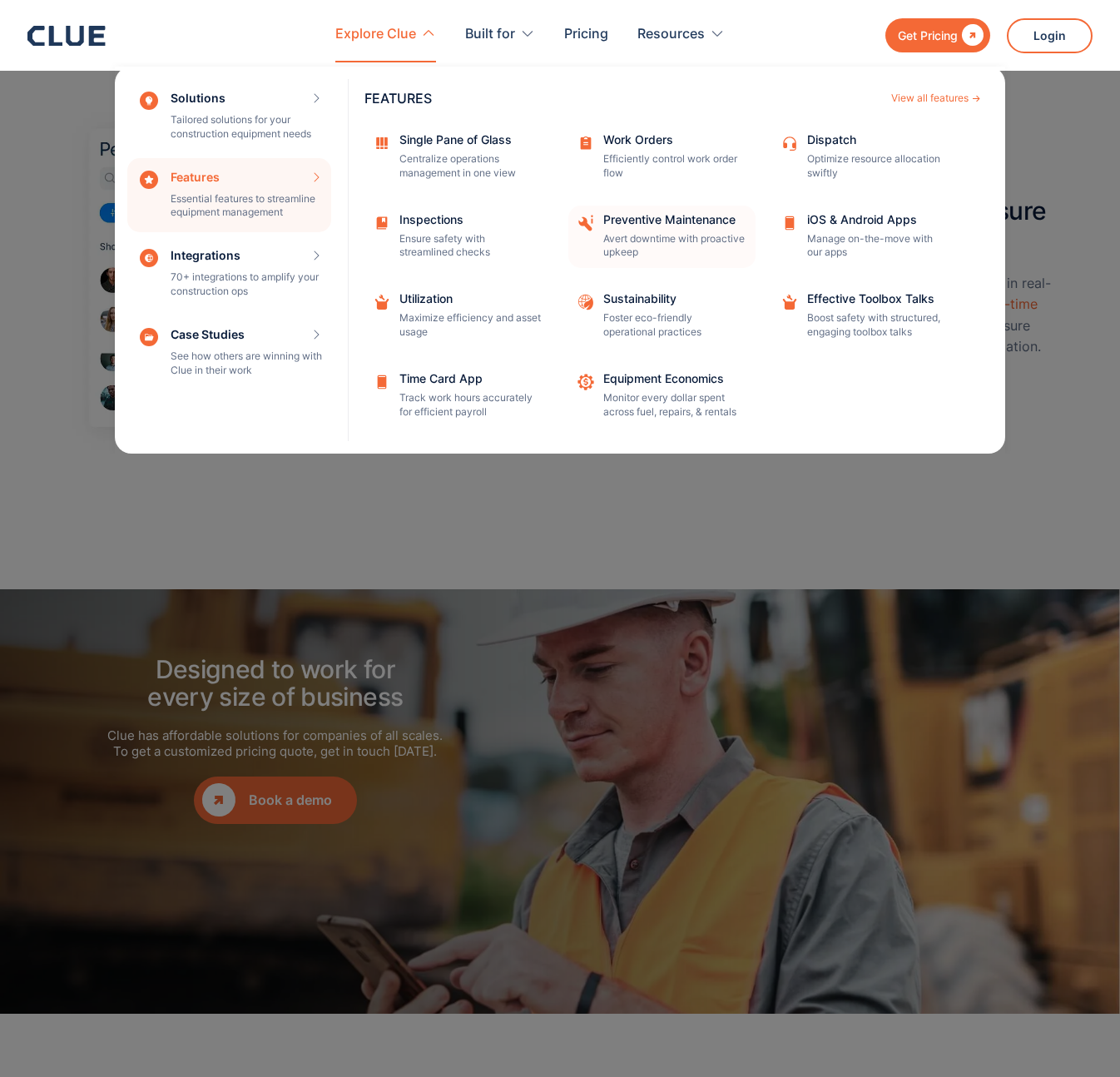
click at [663, 218] on div "Preventive Maintenance" at bounding box center [674, 219] width 142 height 12
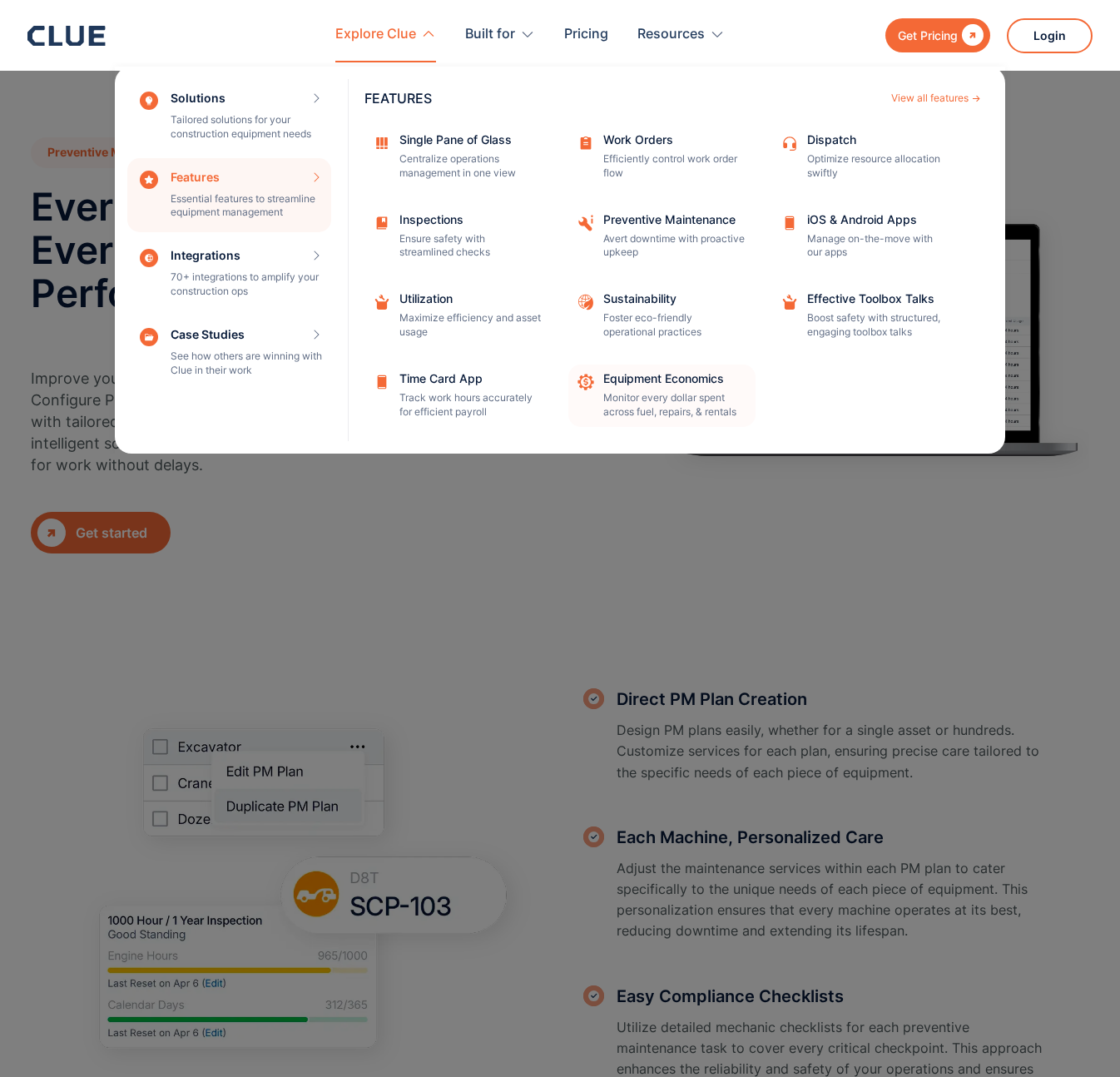
click at [650, 391] on p "Monitor every dollar spent across fuel, repairs, & rentals" at bounding box center [674, 405] width 142 height 28
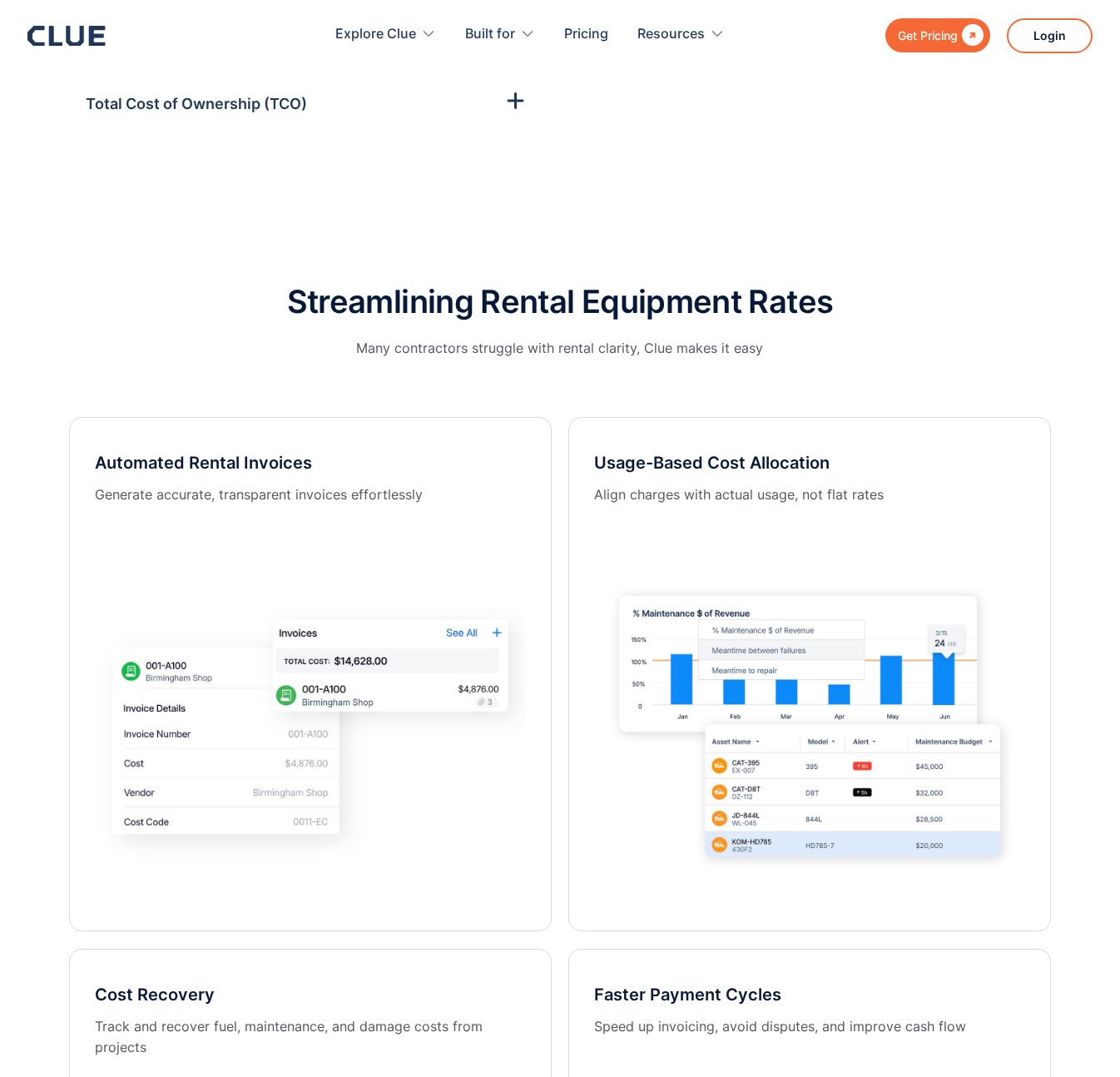
scroll to position [2199, 0]
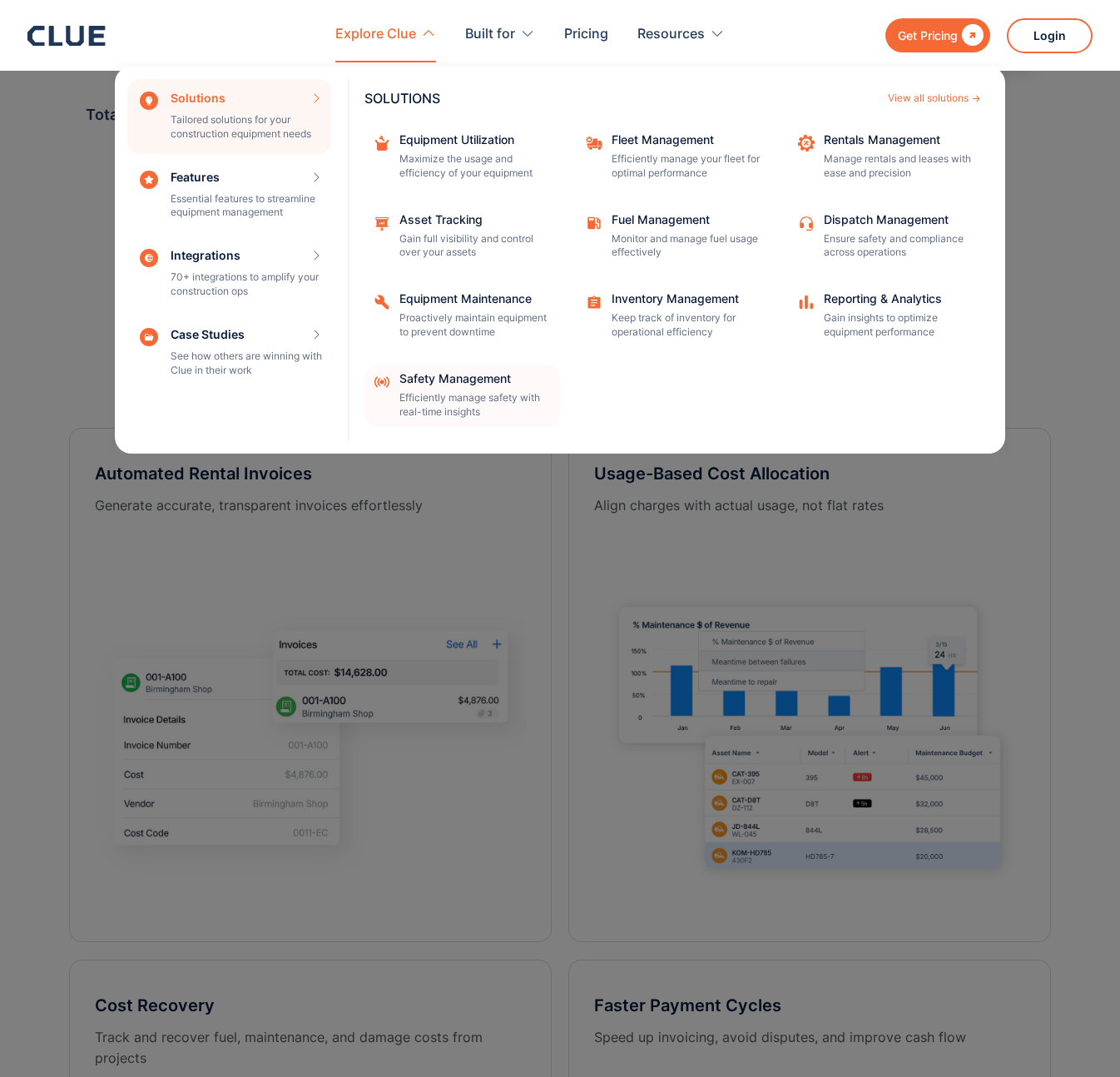
click at [491, 381] on div "Safety Management" at bounding box center [474, 378] width 150 height 12
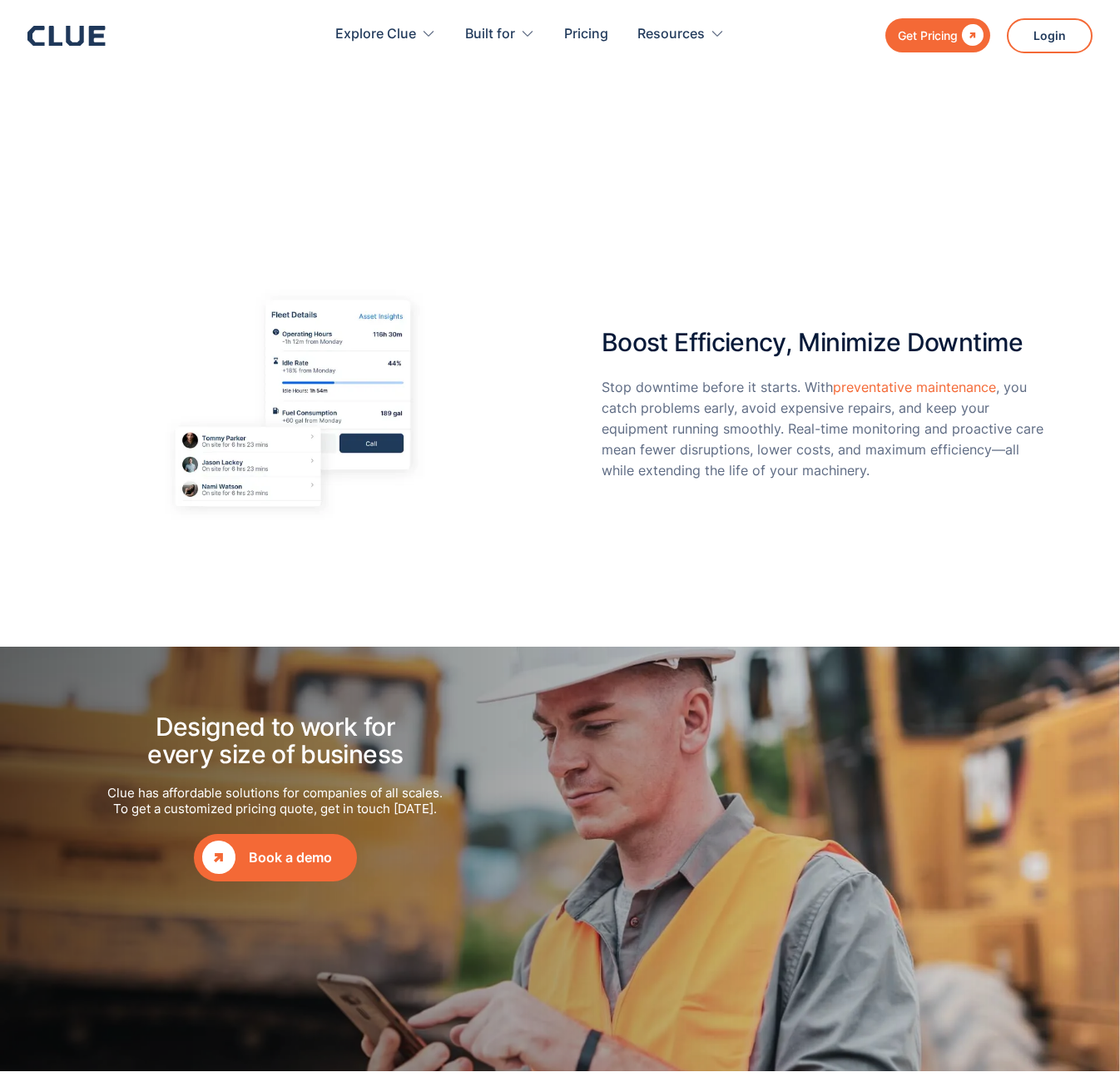
scroll to position [1512, 0]
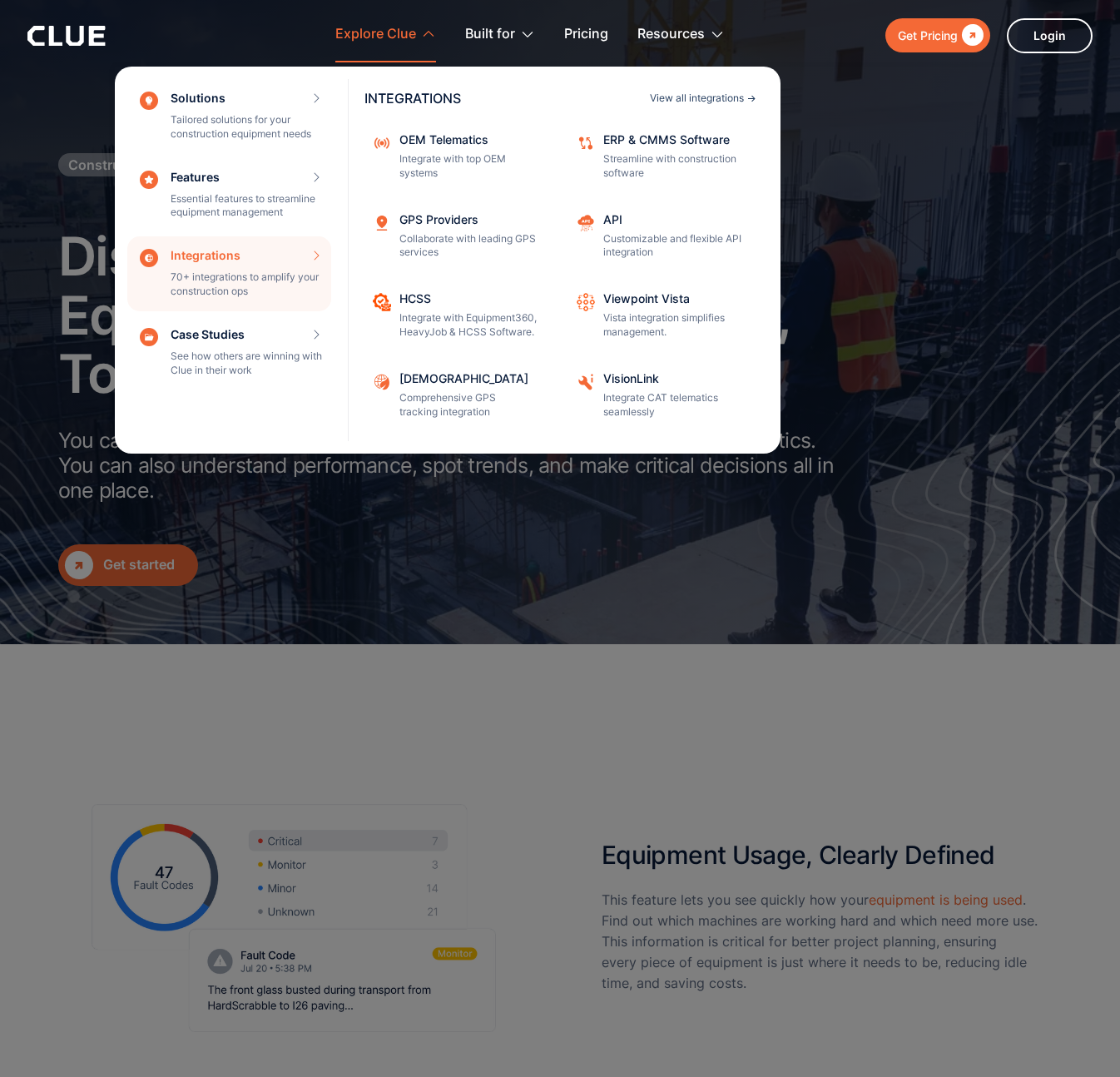
click at [708, 91] on div "INTEGRATIONS View all integrations" at bounding box center [560, 92] width 391 height 26
click at [728, 95] on div "View all integrations" at bounding box center [697, 97] width 94 height 10
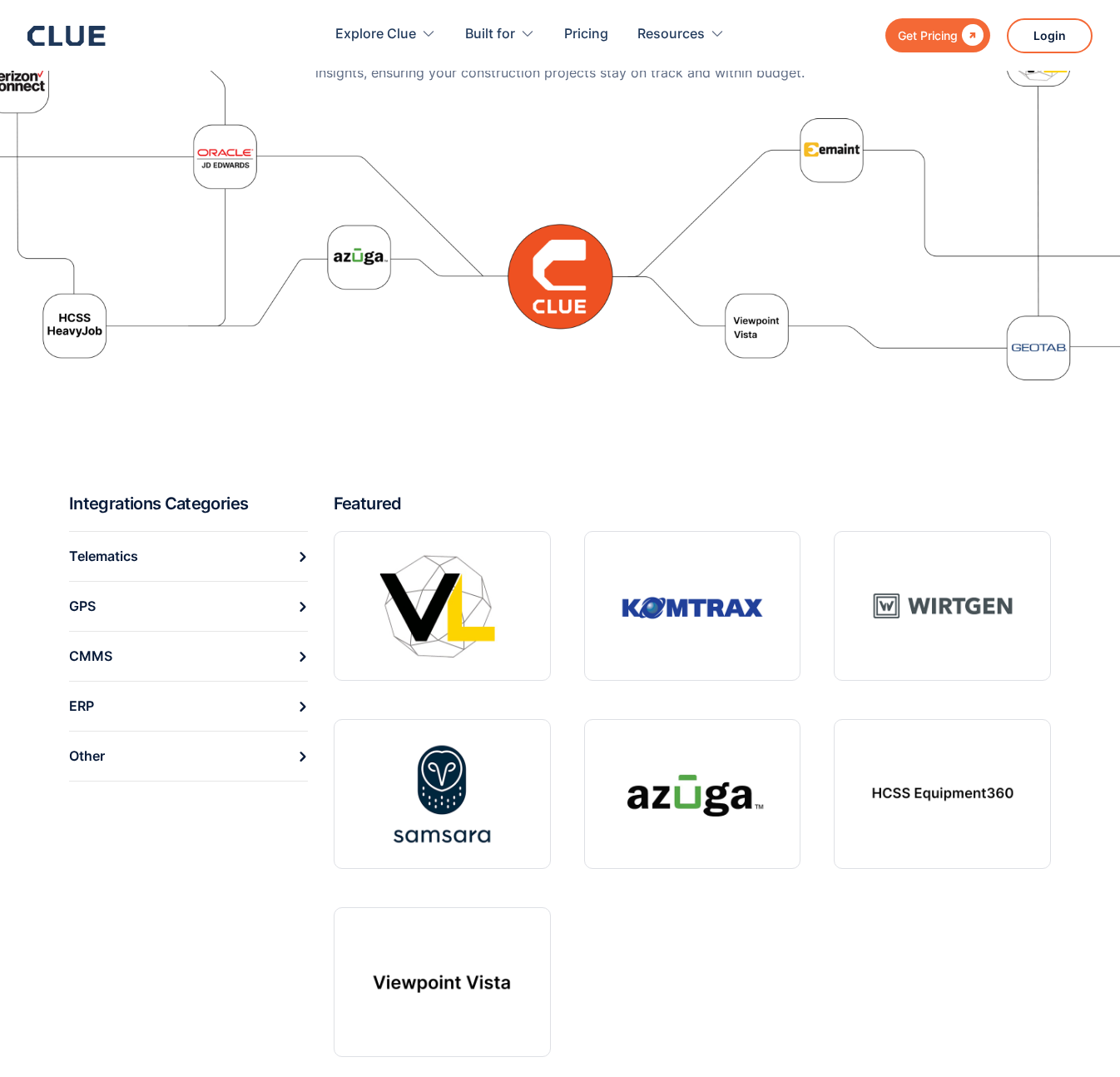
scroll to position [319, 0]
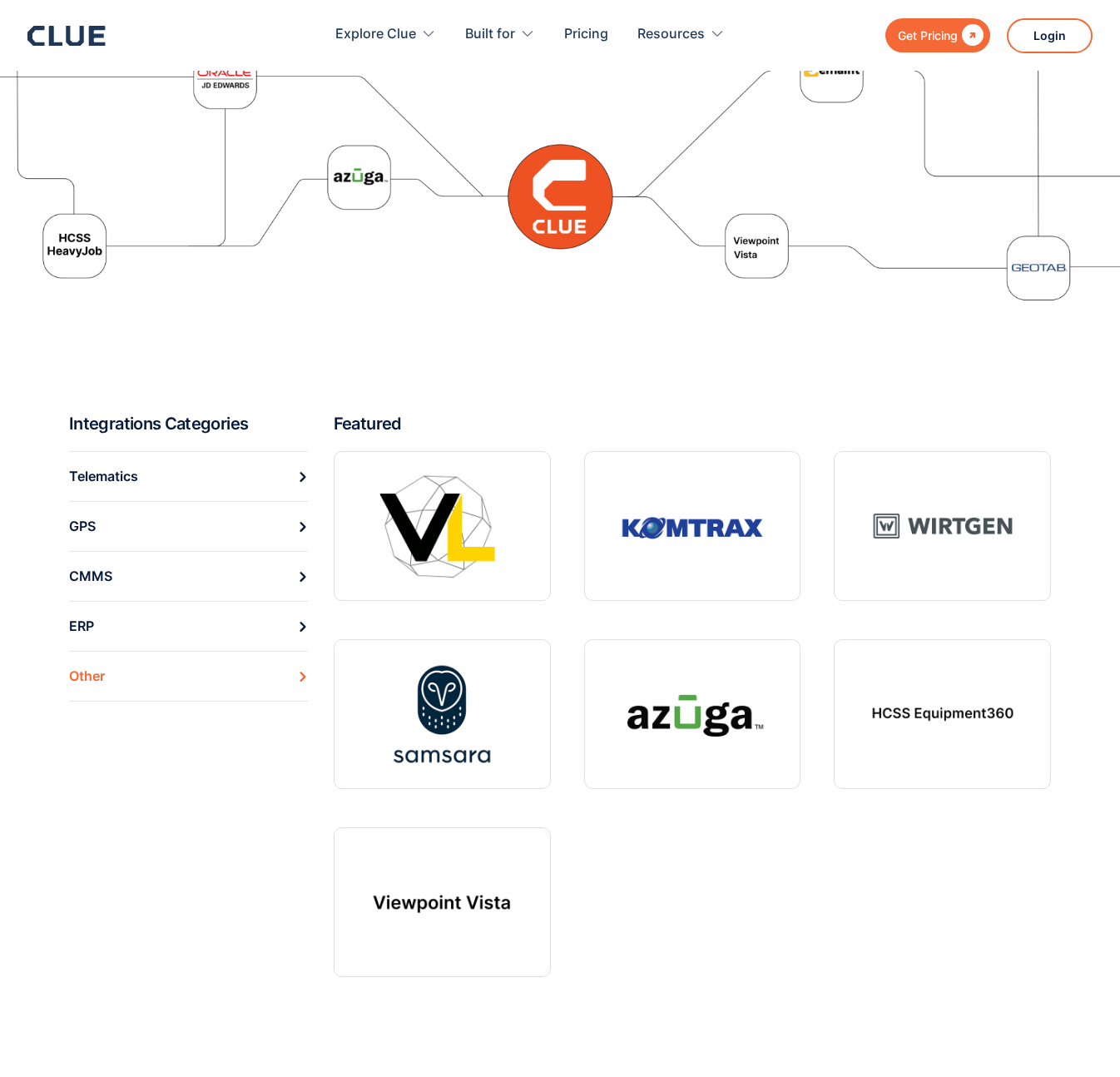
click at [190, 681] on link "Other" at bounding box center [188, 677] width 239 height 51
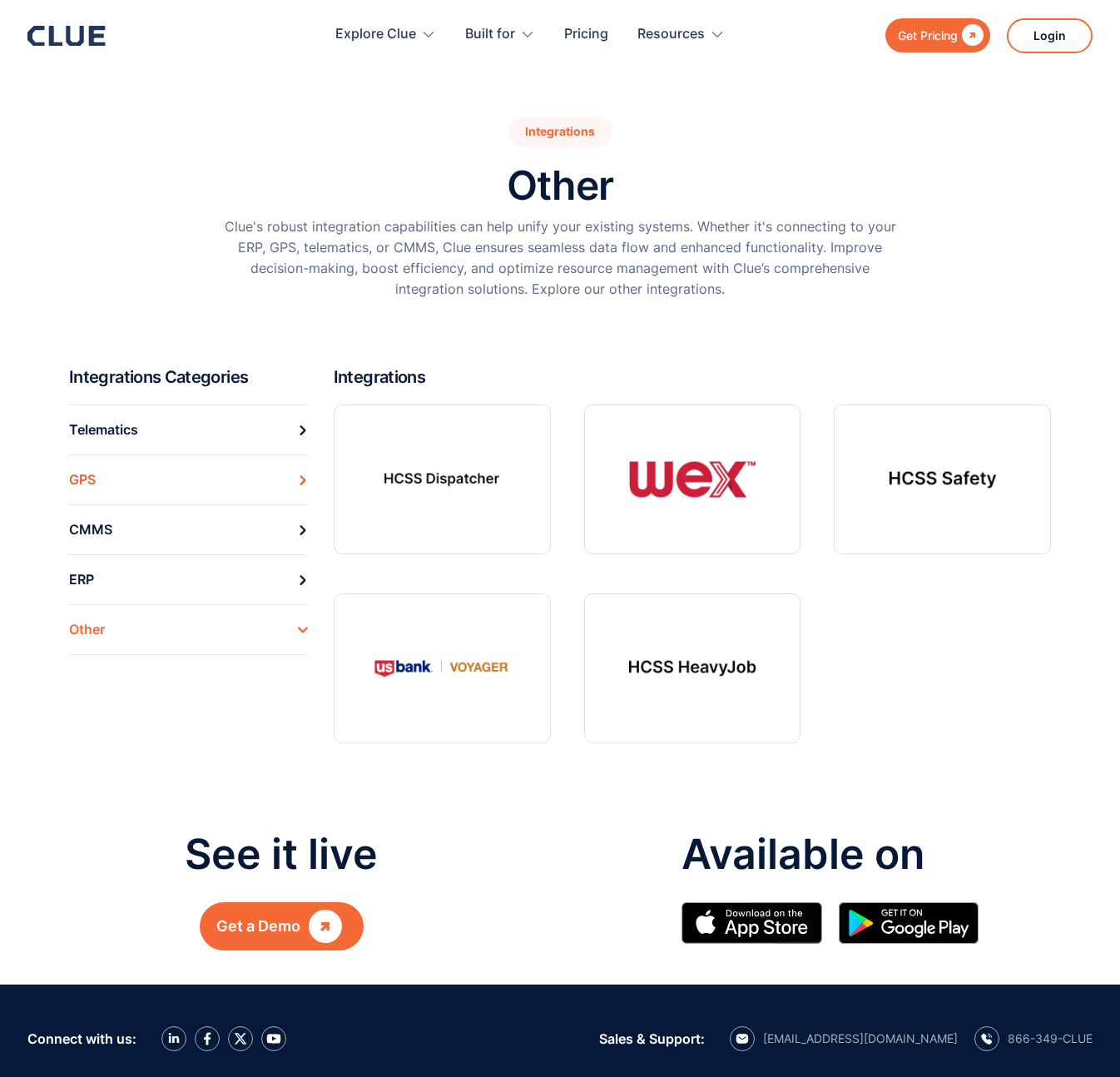
click at [189, 497] on link "GPS" at bounding box center [188, 479] width 239 height 50
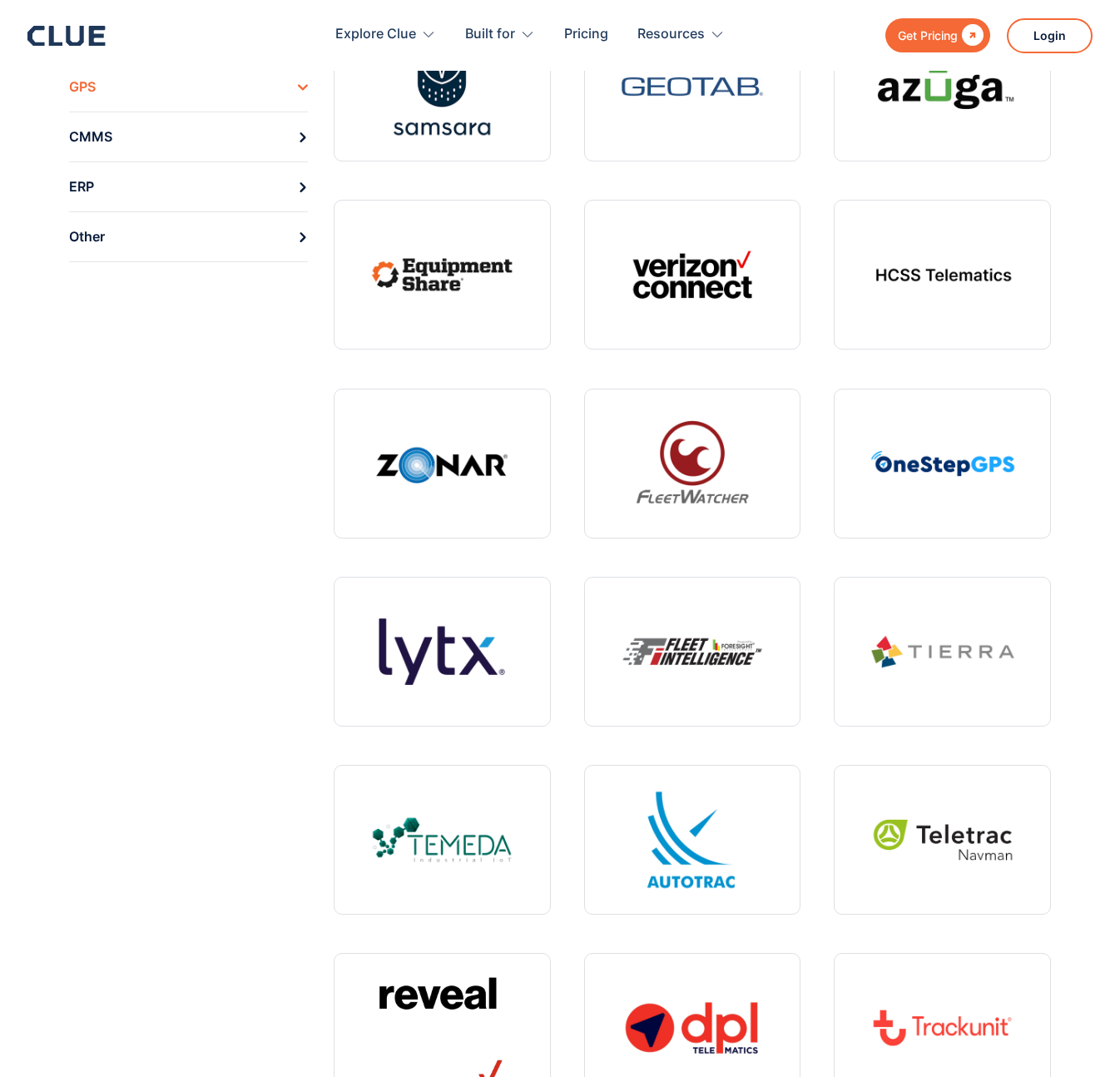
scroll to position [368, 0]
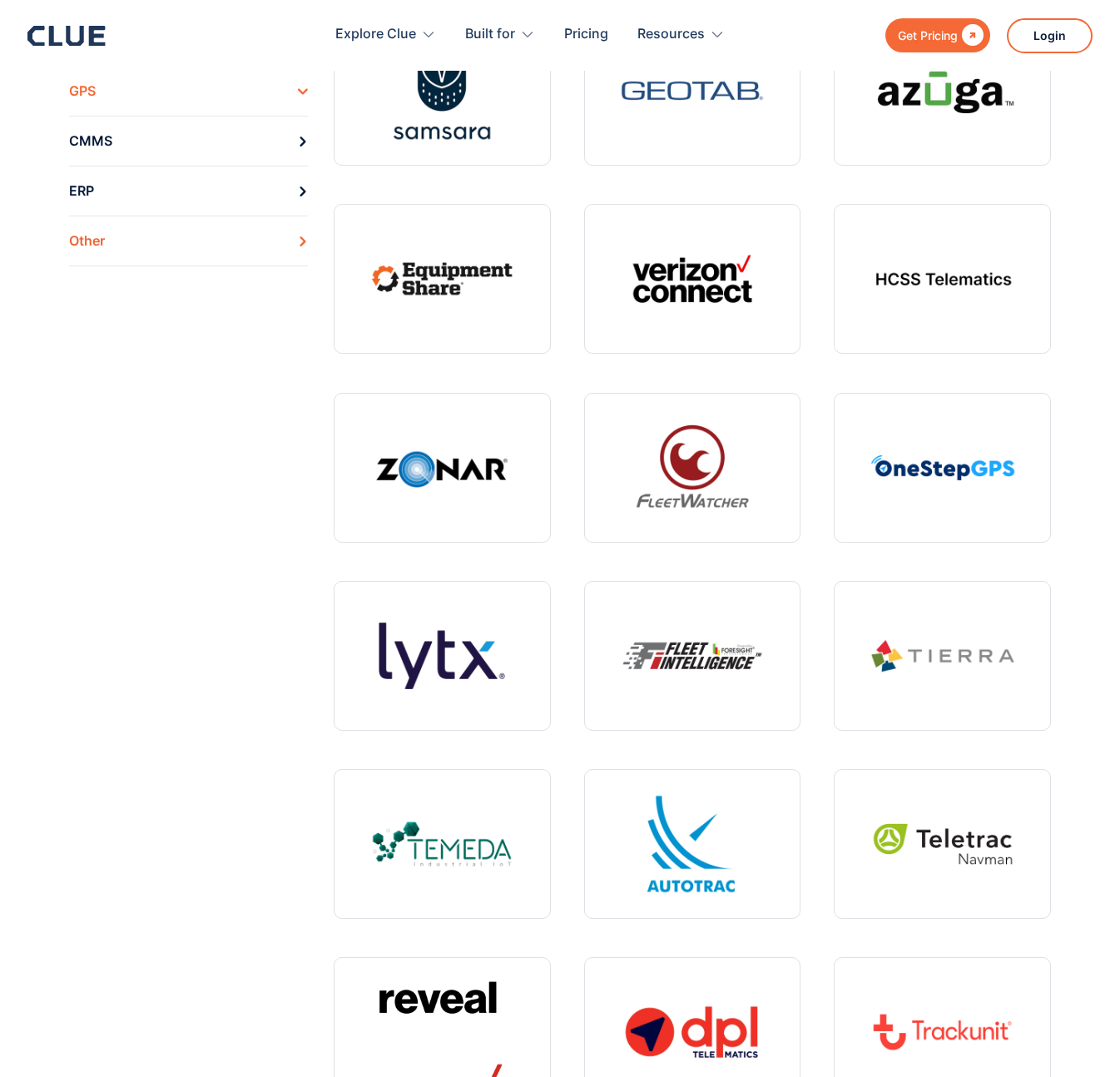
click at [156, 243] on link "Other" at bounding box center [188, 241] width 239 height 51
